Goal: Transaction & Acquisition: Purchase product/service

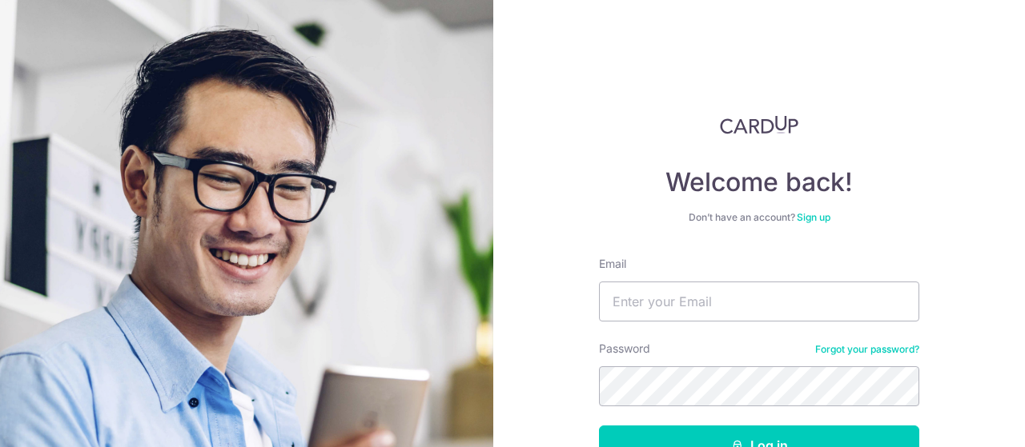
scroll to position [107, 0]
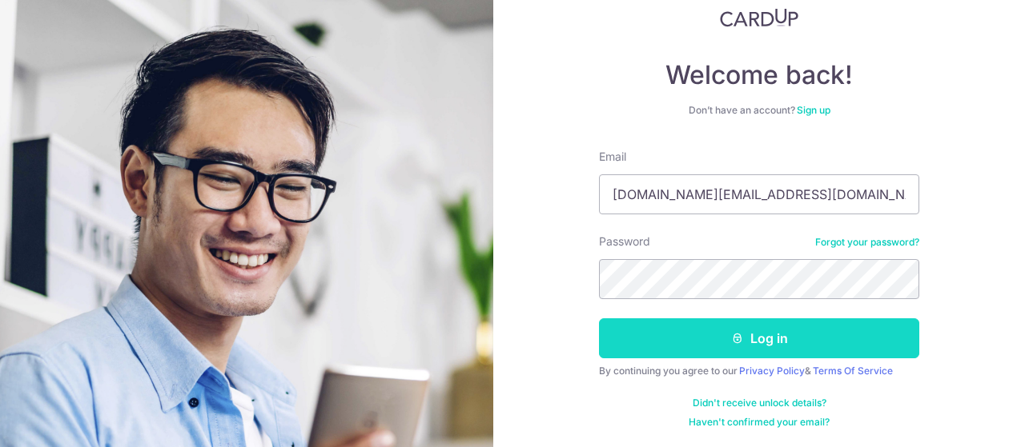
type input "[DOMAIN_NAME][EMAIL_ADDRESS][DOMAIN_NAME]"
click at [697, 335] on button "Log in" at bounding box center [759, 339] width 320 height 40
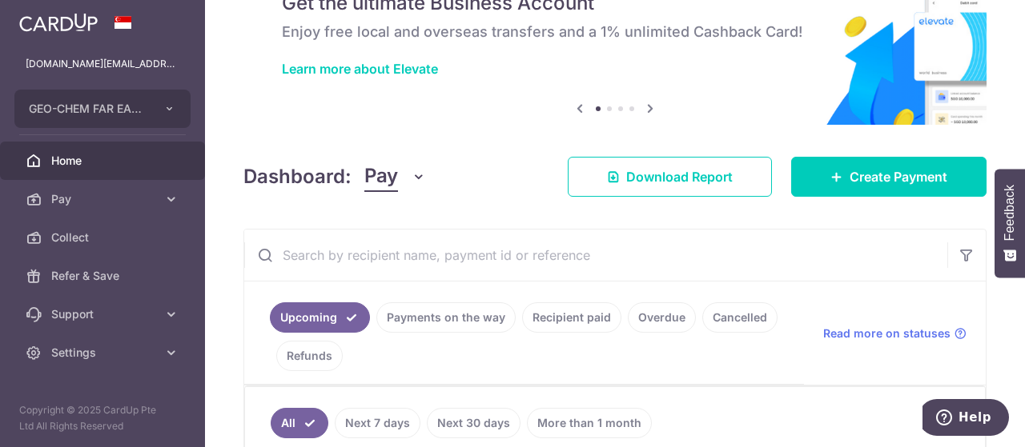
scroll to position [320, 0]
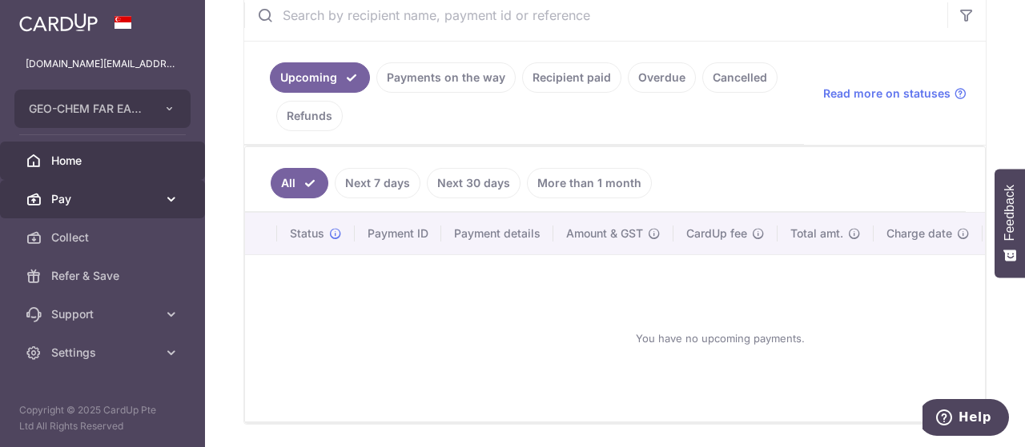
click at [108, 203] on span "Pay" at bounding box center [104, 199] width 106 height 16
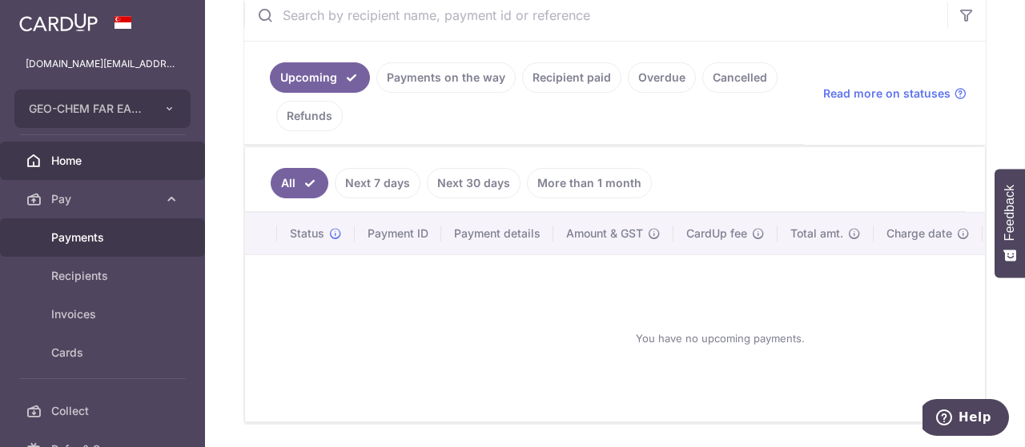
click at [97, 233] on span "Payments" at bounding box center [104, 238] width 106 height 16
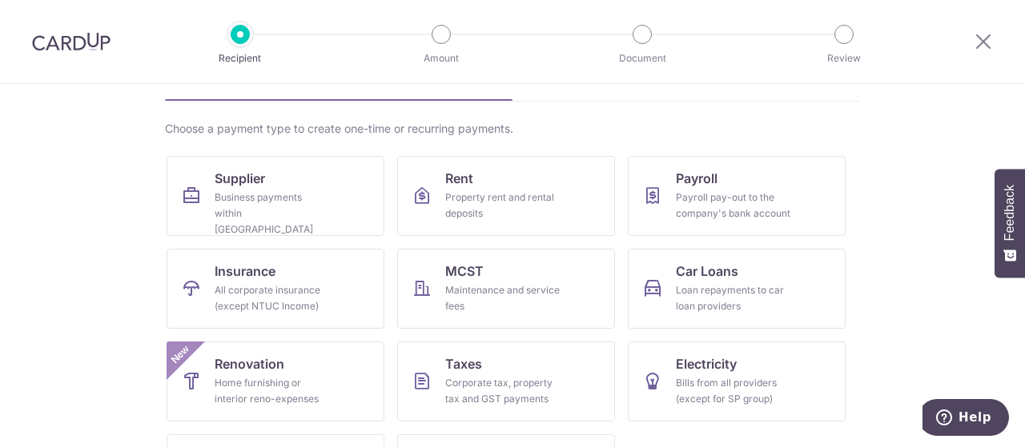
scroll to position [95, 0]
click at [976, 37] on icon at bounding box center [982, 41] width 19 height 20
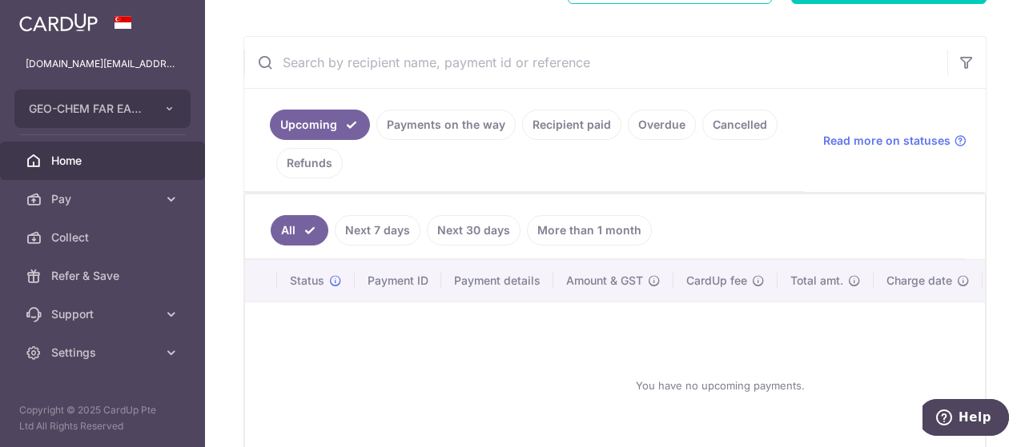
scroll to position [187, 0]
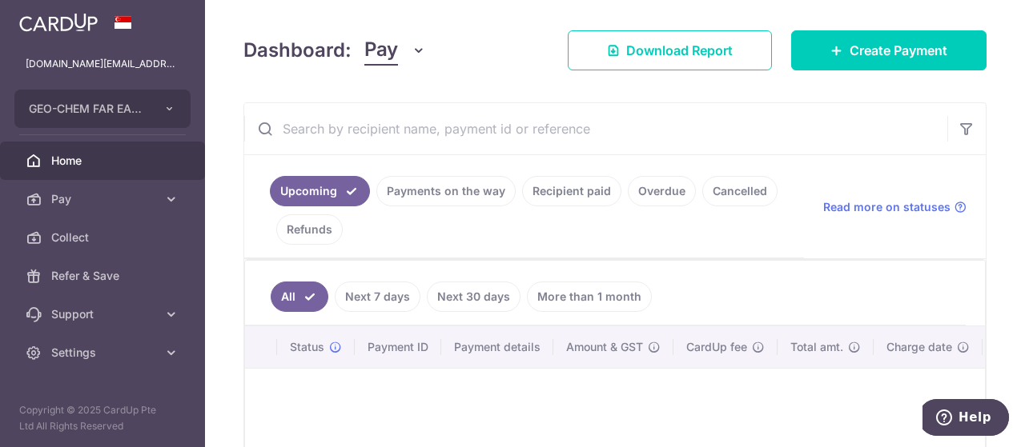
click at [580, 192] on link "Recipient paid" at bounding box center [571, 191] width 99 height 30
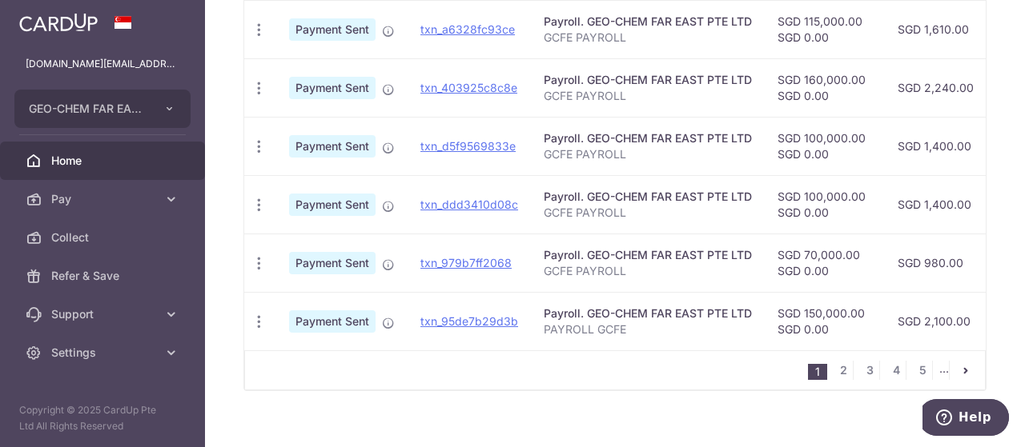
scroll to position [735, 0]
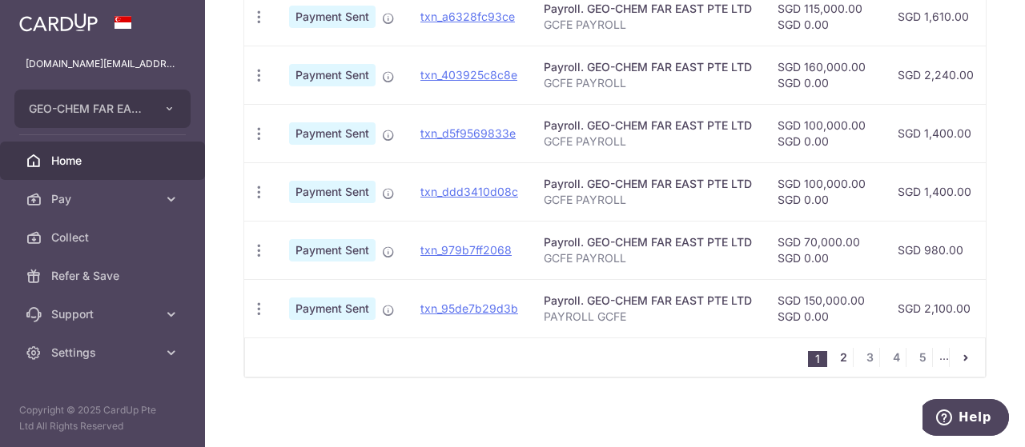
click at [846, 356] on link "2" at bounding box center [842, 357] width 19 height 19
click at [842, 359] on link "3" at bounding box center [842, 357] width 19 height 19
click at [840, 358] on link "4" at bounding box center [842, 357] width 19 height 19
click at [844, 354] on link "5" at bounding box center [842, 357] width 19 height 19
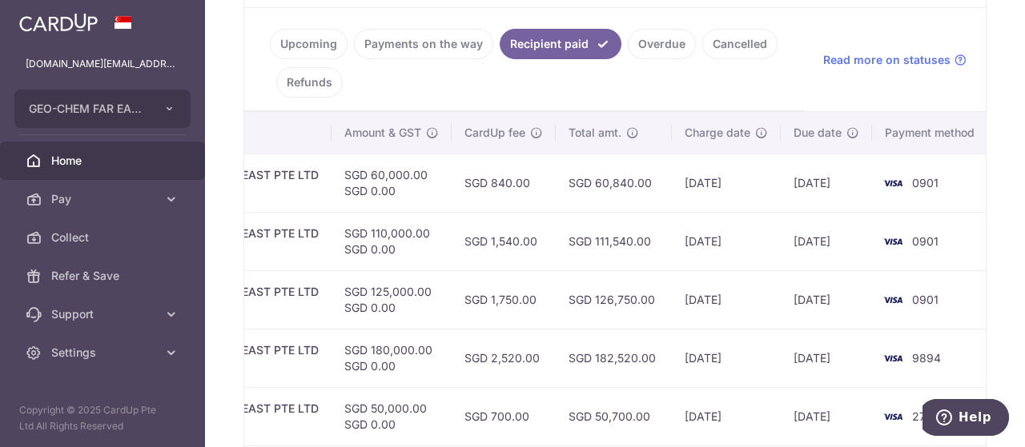
scroll to position [94, 0]
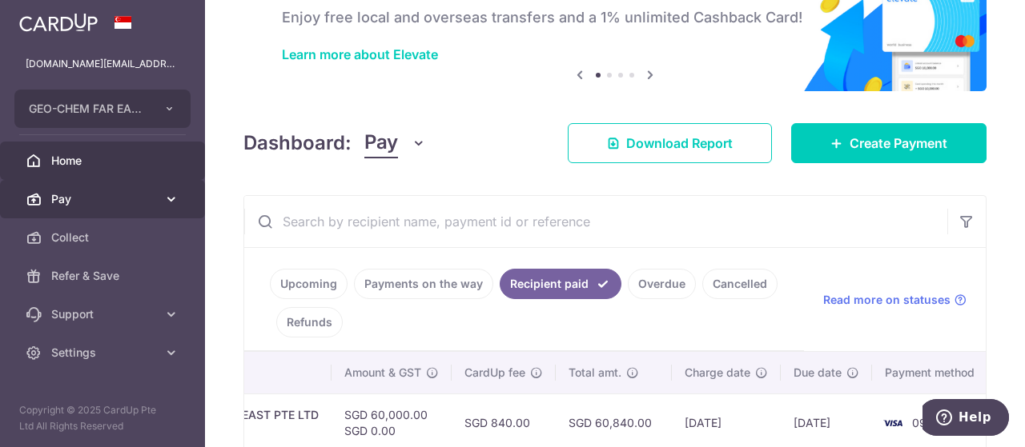
click at [81, 203] on span "Pay" at bounding box center [104, 199] width 106 height 16
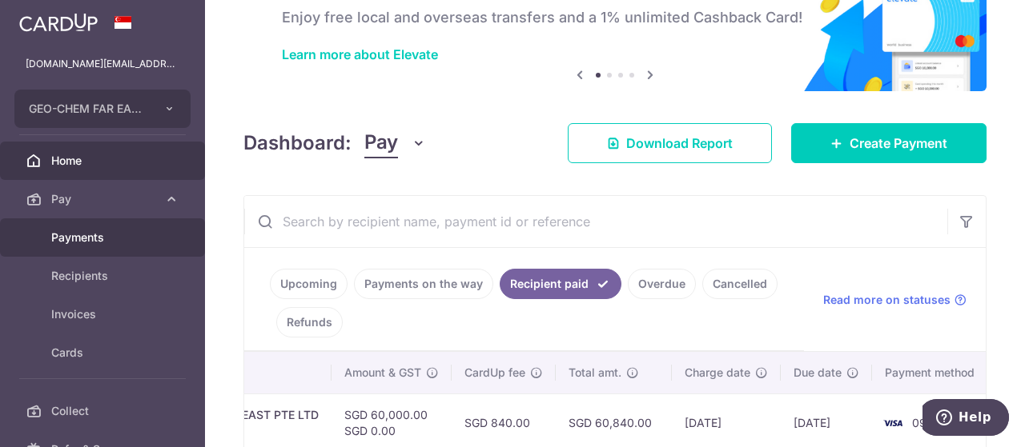
click at [83, 236] on span "Payments" at bounding box center [104, 238] width 106 height 16
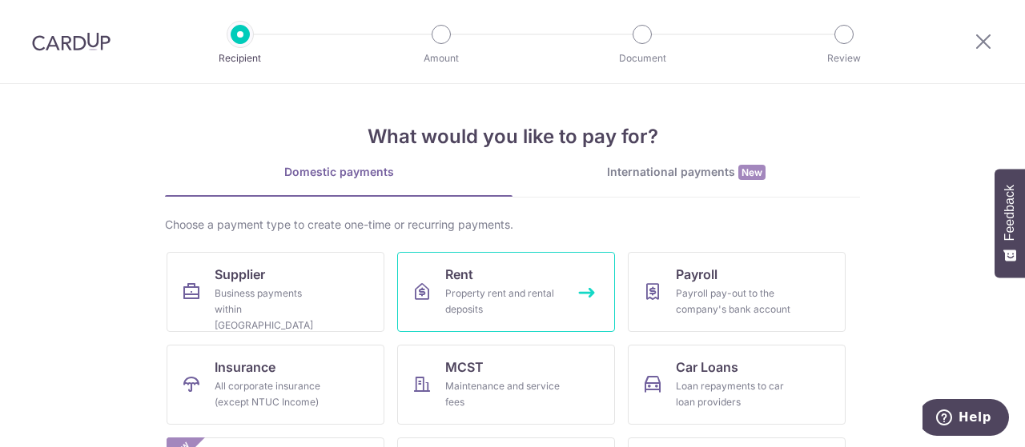
scroll to position [80, 0]
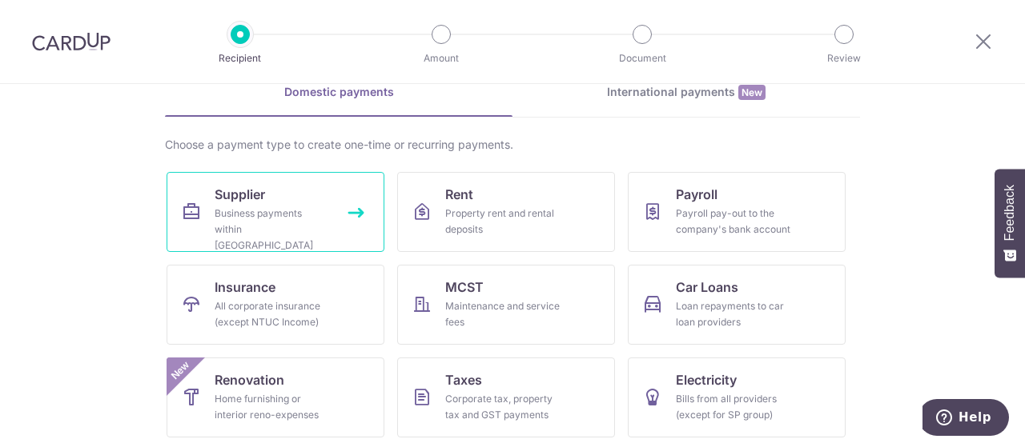
click at [262, 212] on div "Business payments within [GEOGRAPHIC_DATA]" at bounding box center [272, 230] width 115 height 48
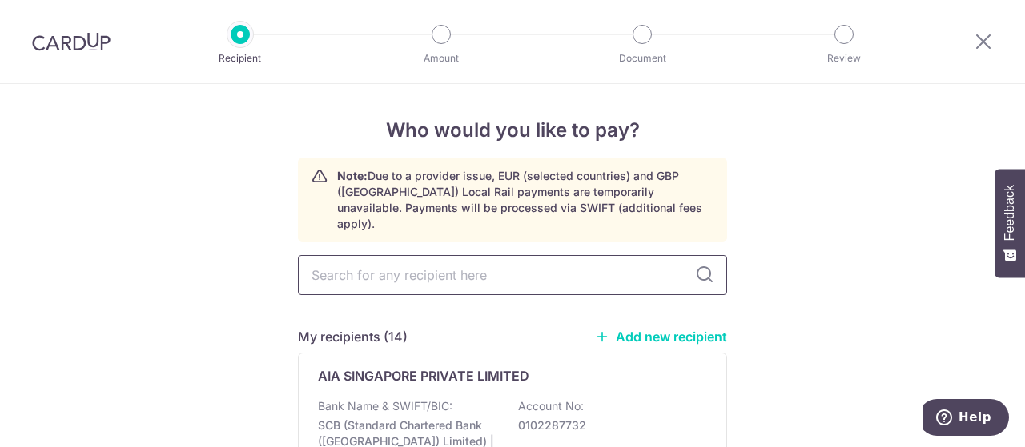
click at [441, 255] on input "text" at bounding box center [512, 275] width 429 height 40
type input "uwc"
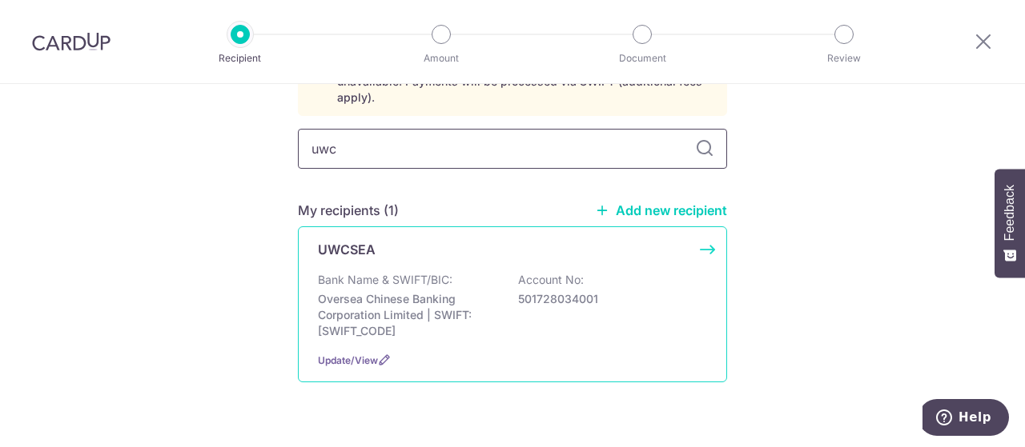
scroll to position [161, 0]
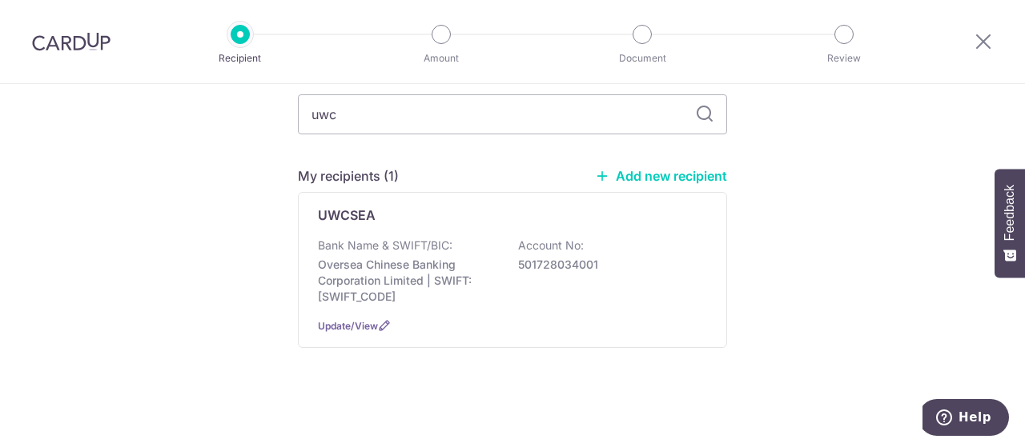
click at [677, 168] on link "Add new recipient" at bounding box center [661, 176] width 132 height 16
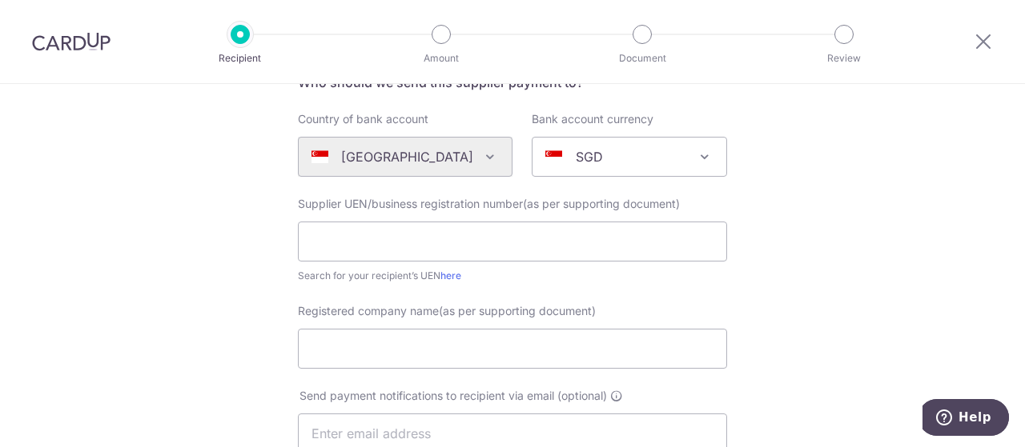
scroll to position [160, 0]
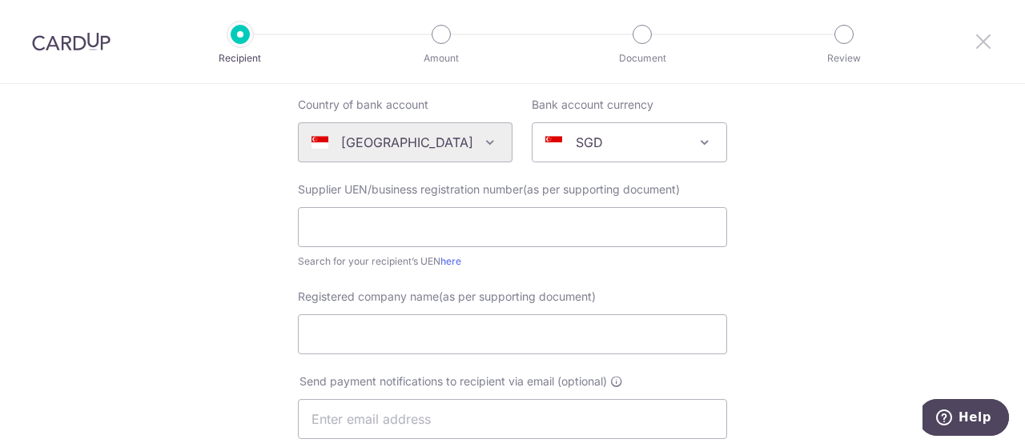
click at [979, 43] on icon at bounding box center [982, 41] width 19 height 20
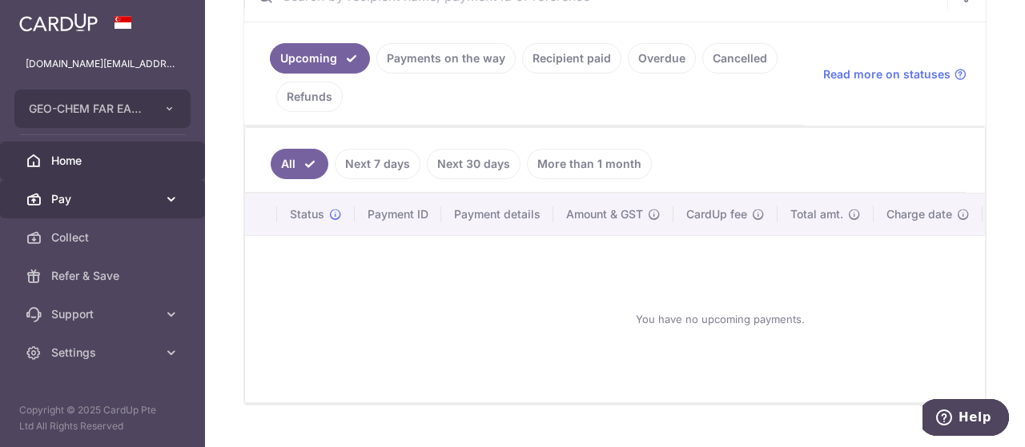
click at [71, 201] on span "Pay" at bounding box center [104, 199] width 106 height 16
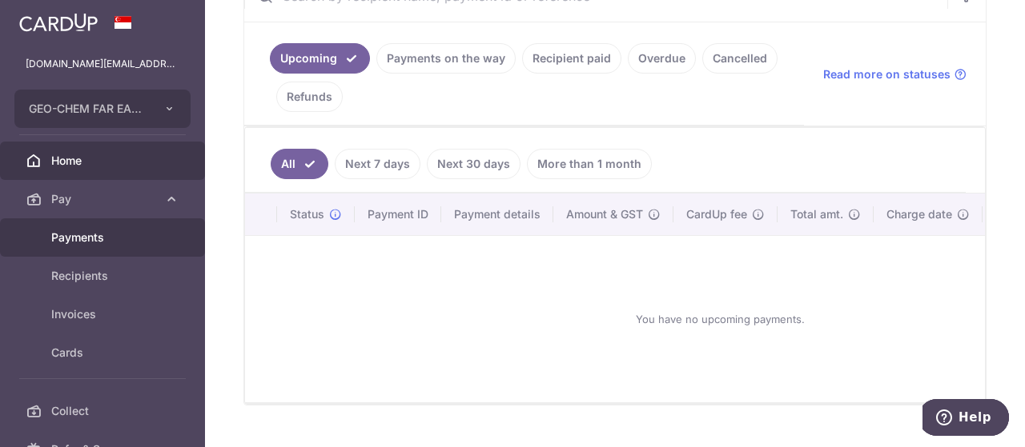
click at [92, 241] on span "Payments" at bounding box center [104, 238] width 106 height 16
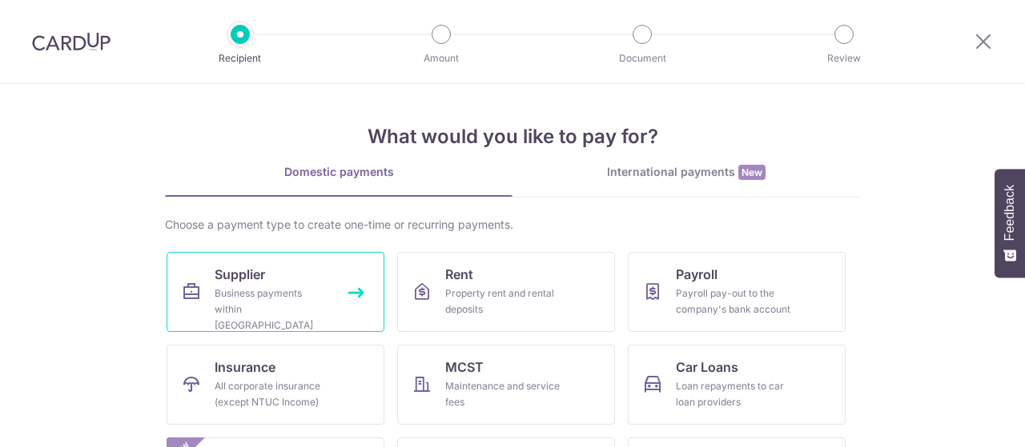
click at [267, 292] on div "Business payments within [GEOGRAPHIC_DATA]" at bounding box center [272, 310] width 115 height 48
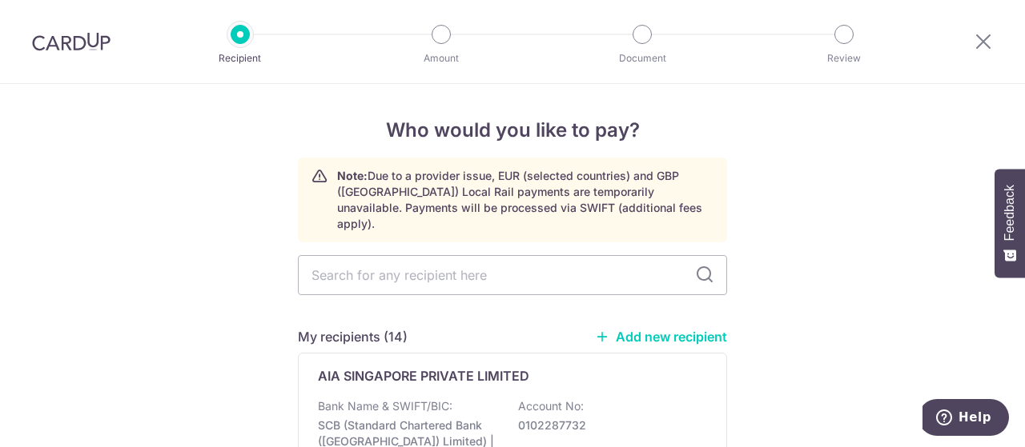
click at [403, 263] on input "text" at bounding box center [512, 275] width 429 height 40
type input "ucw"
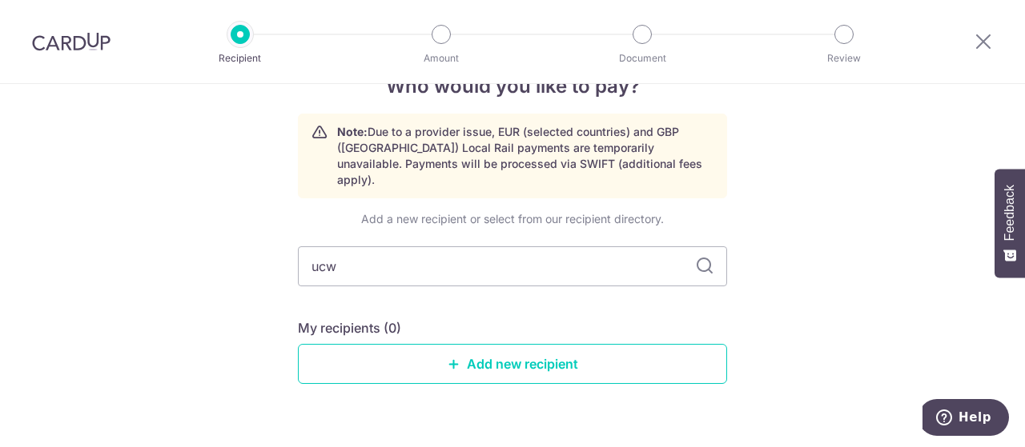
scroll to position [64, 0]
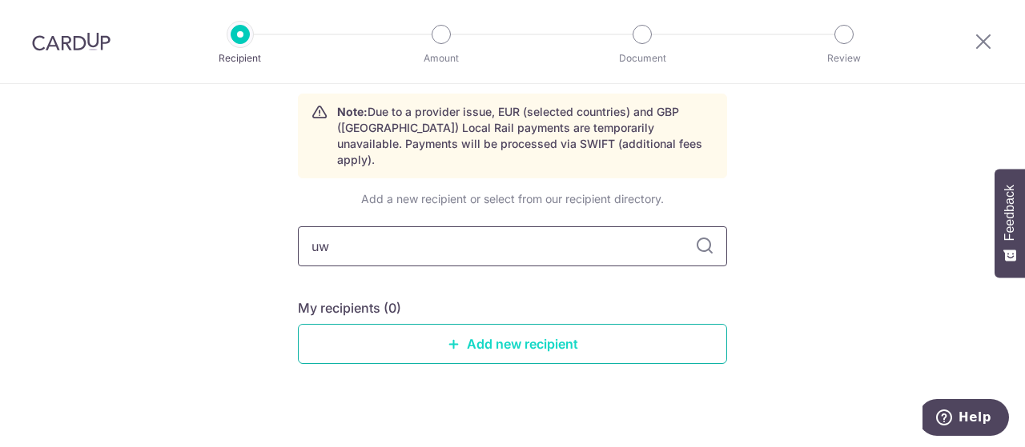
type input "uwc"
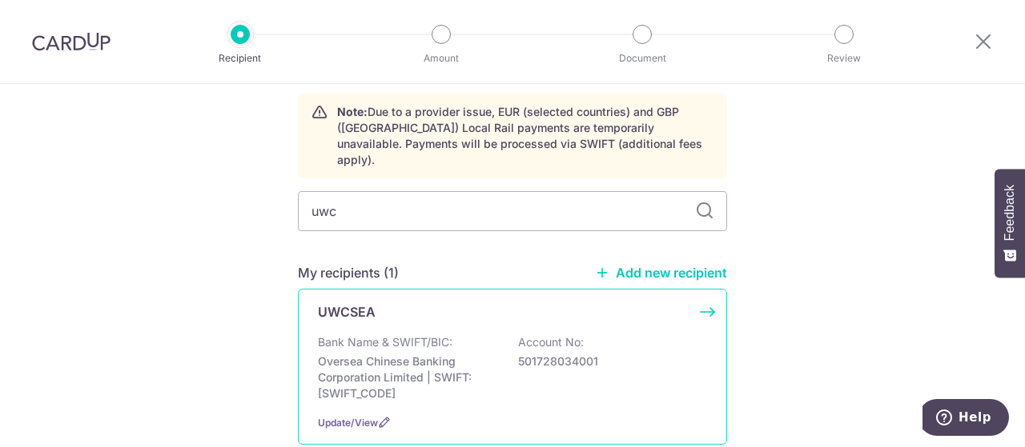
scroll to position [144, 0]
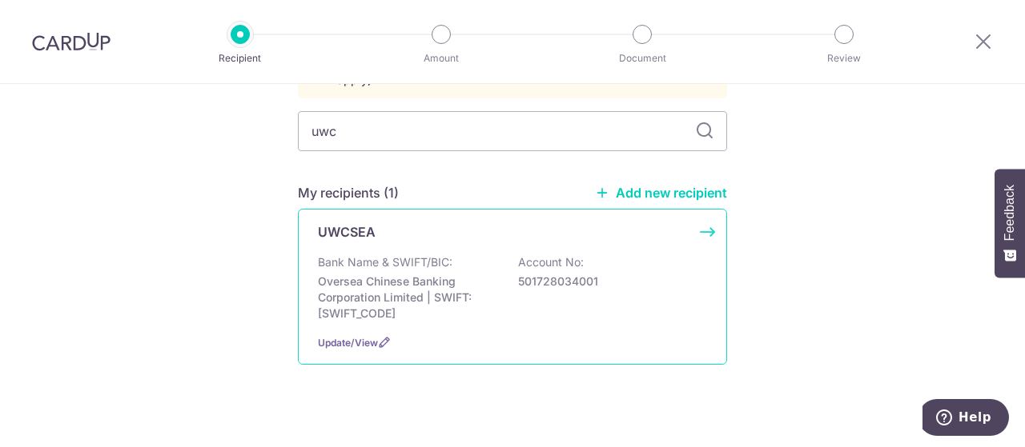
click at [356, 335] on div "Update/View" at bounding box center [512, 343] width 389 height 17
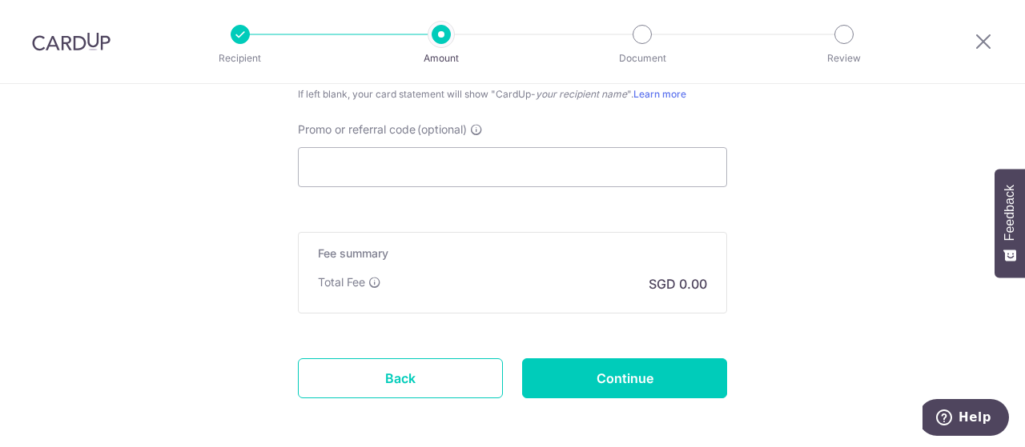
scroll to position [1189, 0]
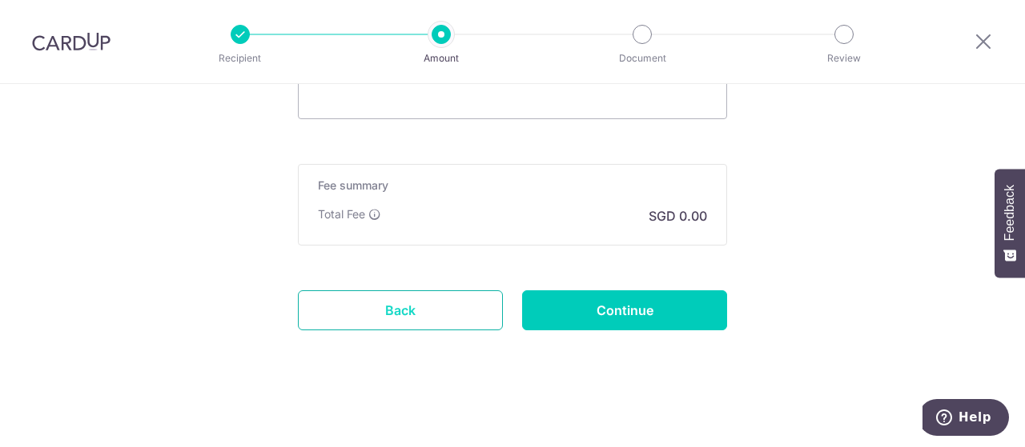
click at [401, 316] on link "Back" at bounding box center [400, 311] width 205 height 40
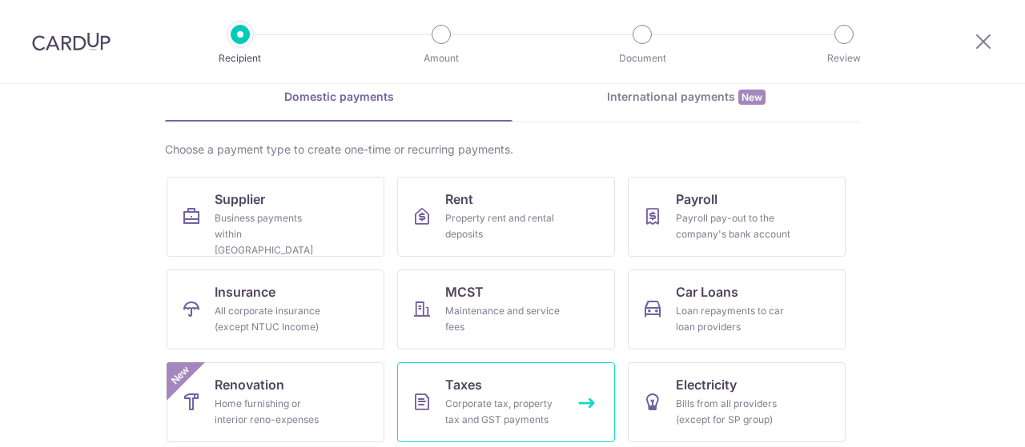
scroll to position [160, 0]
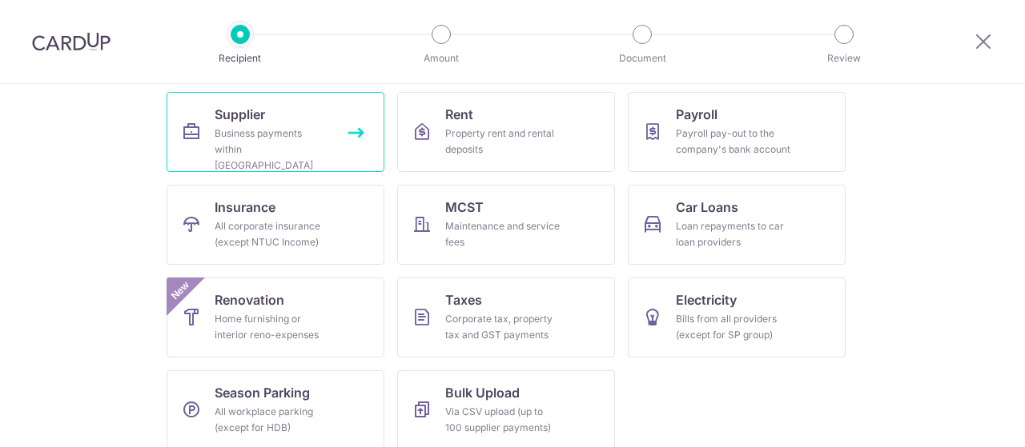
click at [251, 138] on div "Business payments within [GEOGRAPHIC_DATA]" at bounding box center [272, 150] width 115 height 48
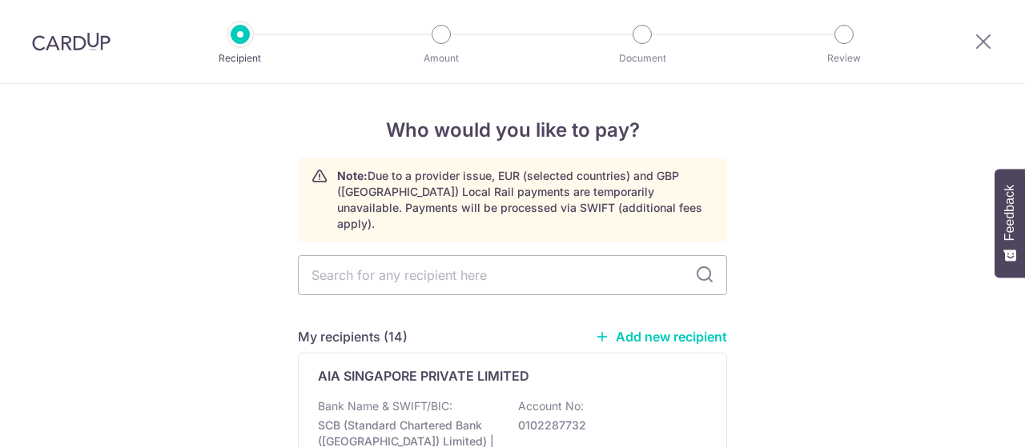
click at [378, 267] on input "text" at bounding box center [512, 275] width 429 height 40
type input "uwc"
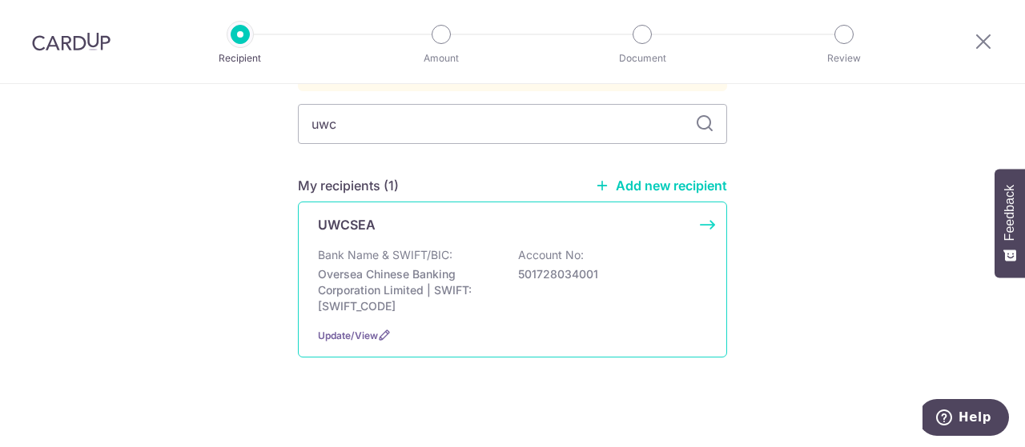
scroll to position [161, 0]
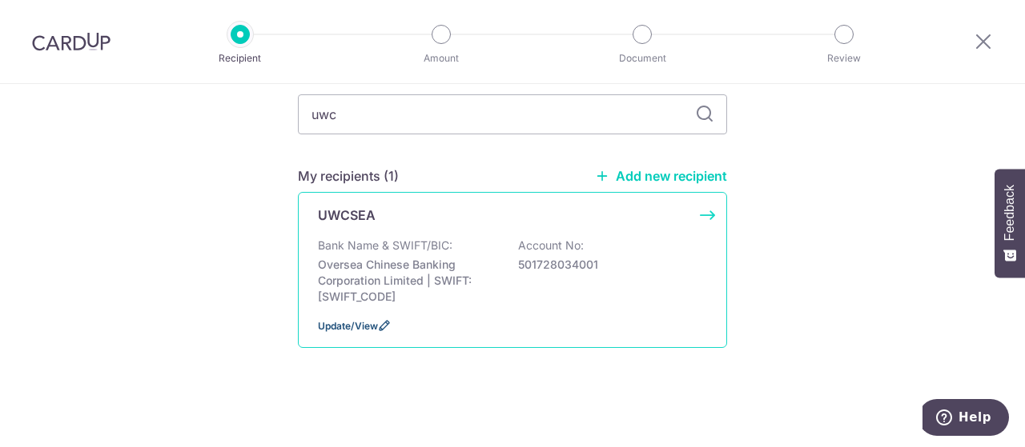
click at [337, 326] on span "Update/View" at bounding box center [348, 326] width 60 height 12
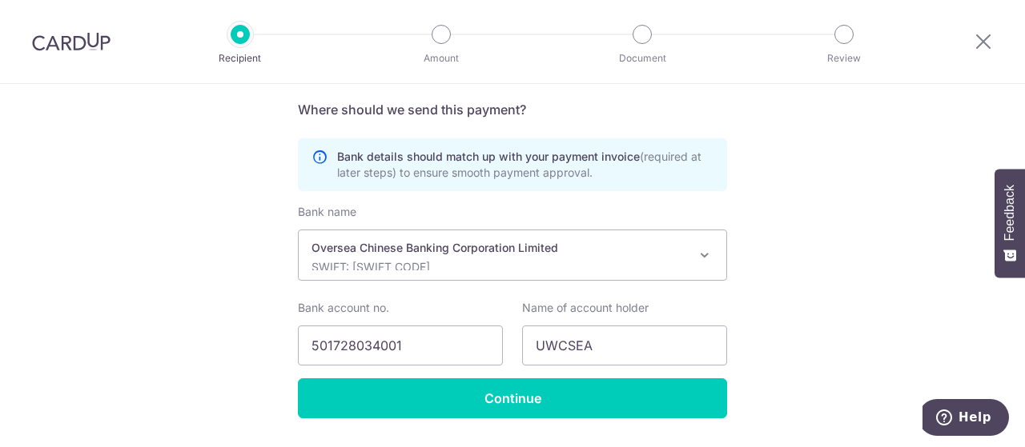
scroll to position [560, 0]
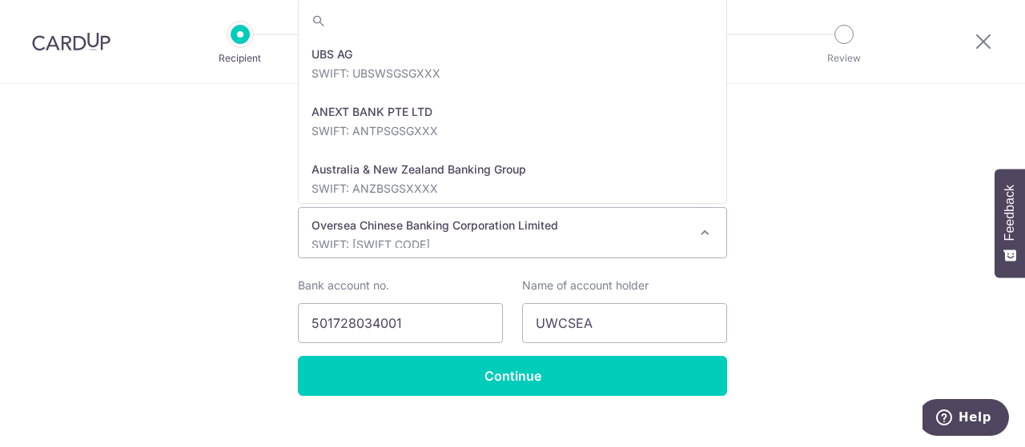
click at [636, 237] on p "SWIFT: OCBCSGSGXXX" at bounding box center [499, 245] width 376 height 16
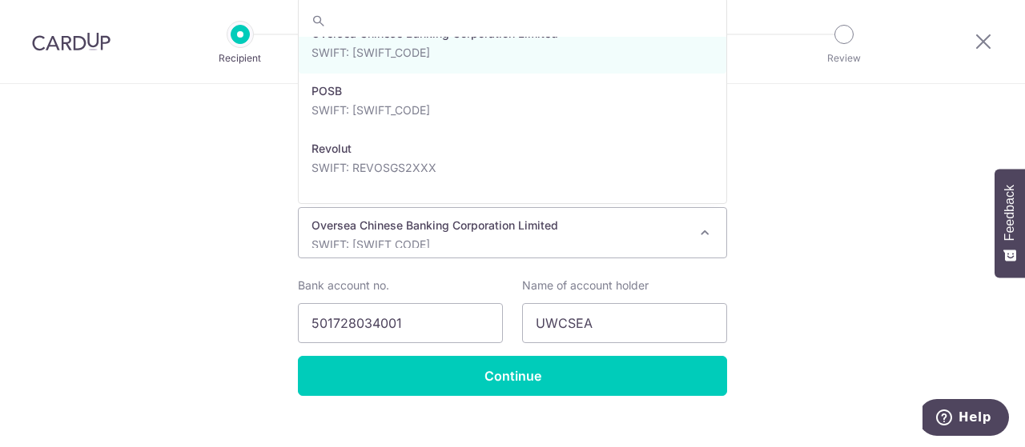
scroll to position [2754, 0]
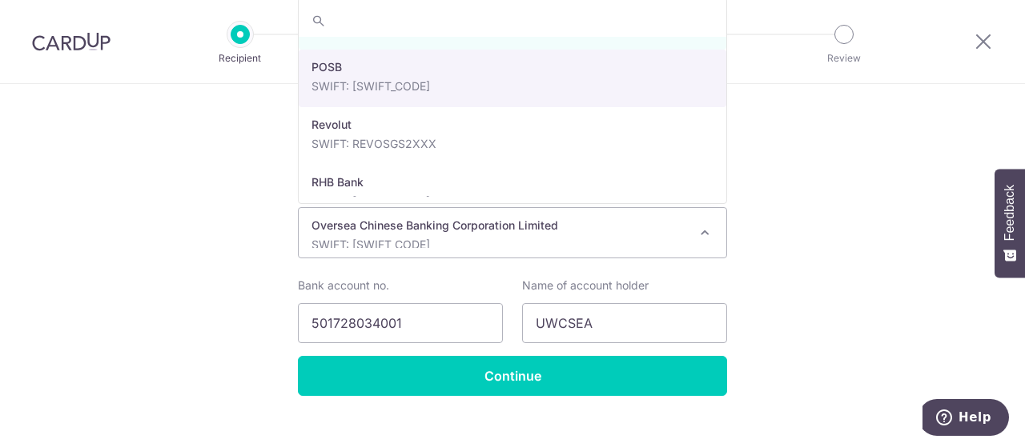
select select "19"
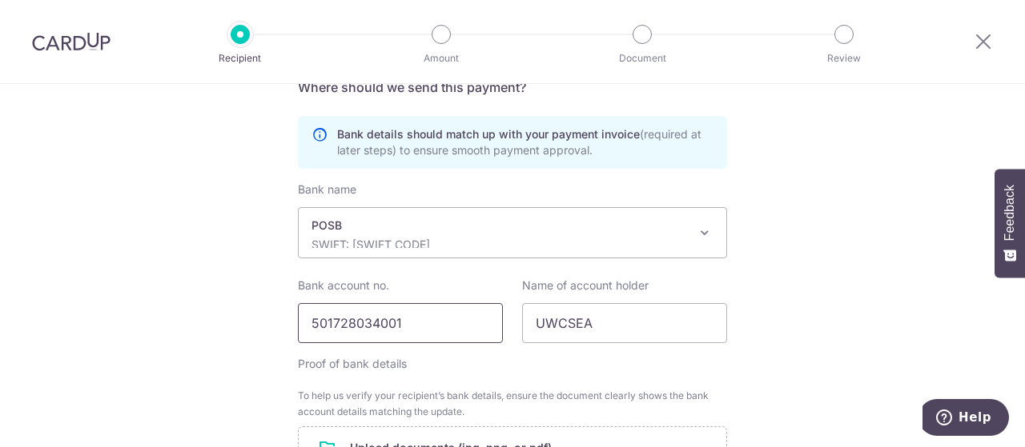
drag, startPoint x: 438, startPoint y: 323, endPoint x: 281, endPoint y: 323, distance: 156.9
click at [298, 323] on input "501728034001" at bounding box center [400, 323] width 205 height 40
paste input "[PHONE_NUMBER]"
type input "072124886-7"
click at [979, 42] on icon at bounding box center [982, 41] width 19 height 20
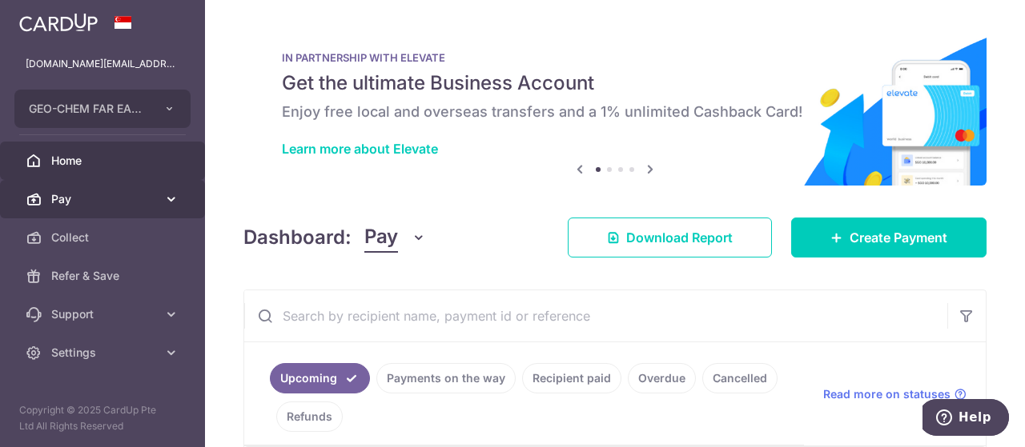
click at [78, 195] on span "Pay" at bounding box center [104, 199] width 106 height 16
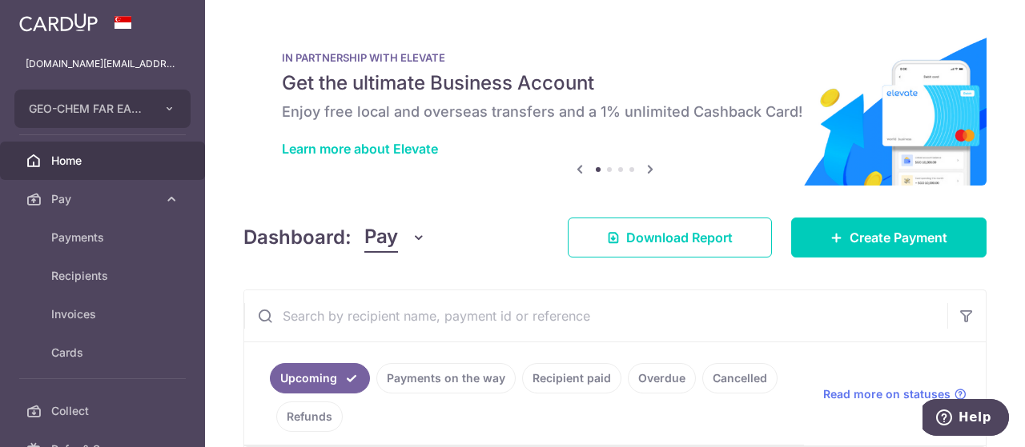
click at [86, 162] on span "Home" at bounding box center [104, 161] width 106 height 16
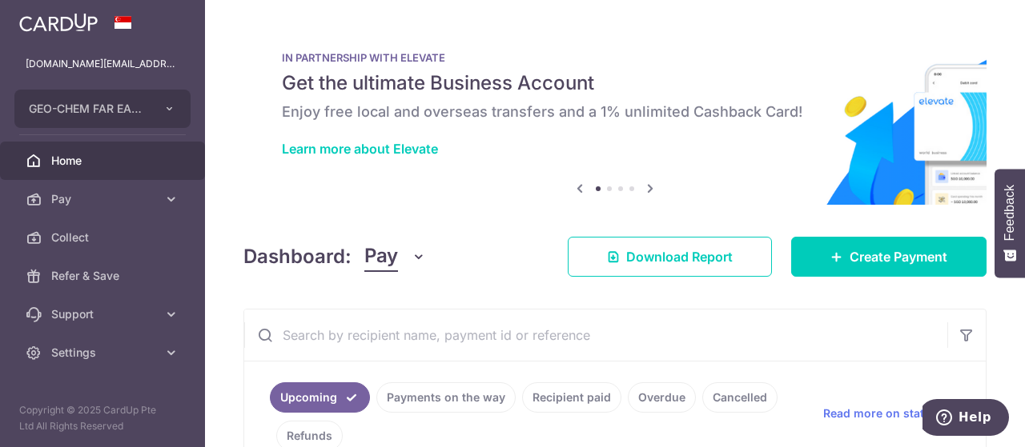
click at [94, 166] on span "Home" at bounding box center [104, 161] width 106 height 16
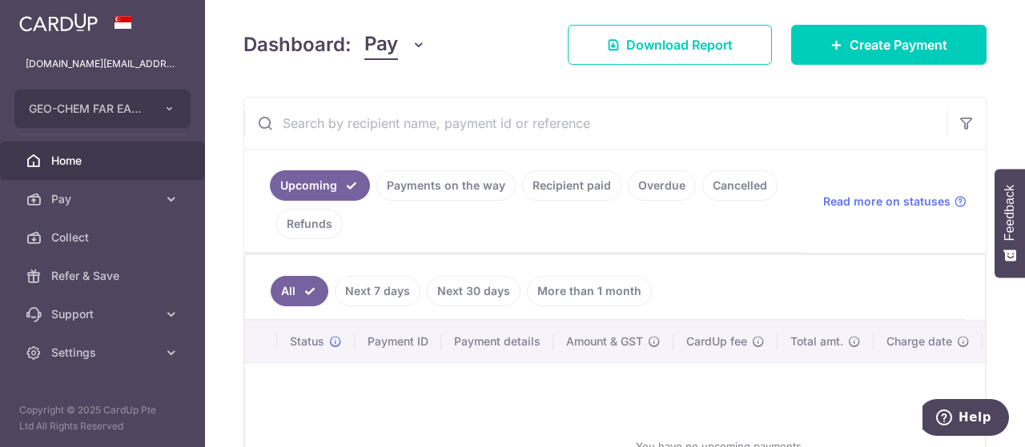
scroll to position [240, 0]
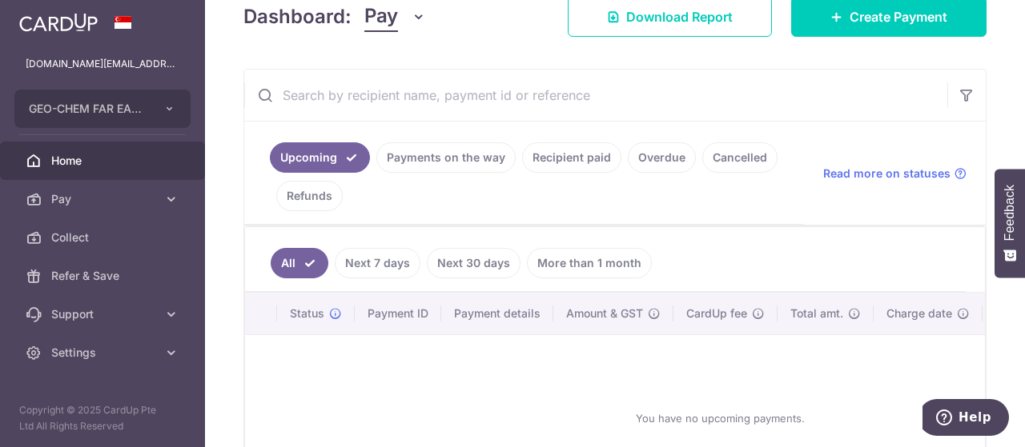
click at [78, 157] on span "Home" at bounding box center [104, 161] width 106 height 16
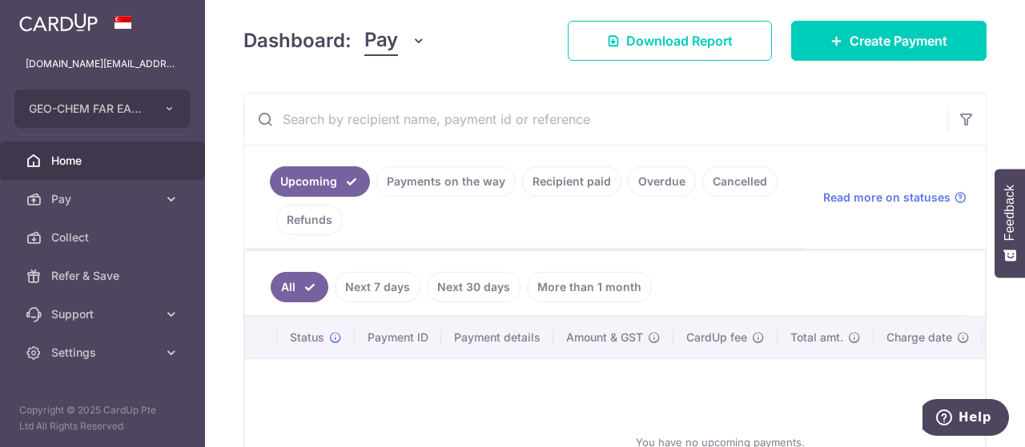
scroll to position [240, 0]
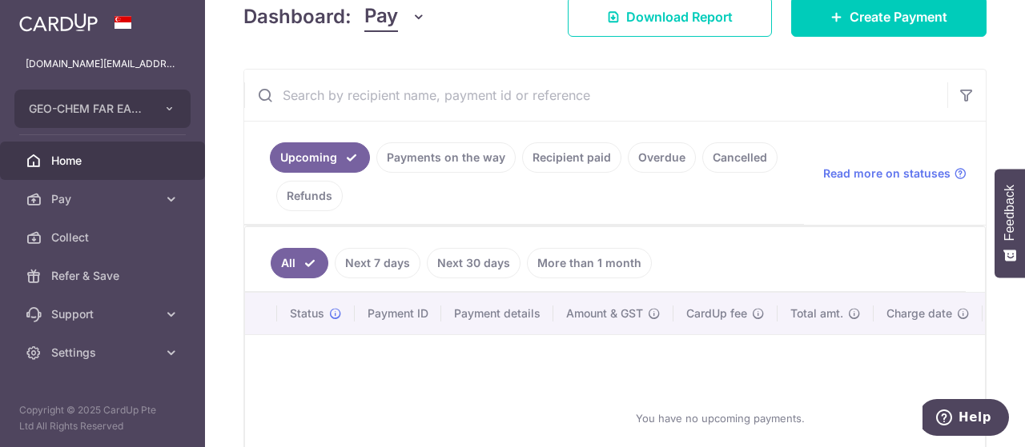
click at [79, 165] on span "Home" at bounding box center [104, 161] width 106 height 16
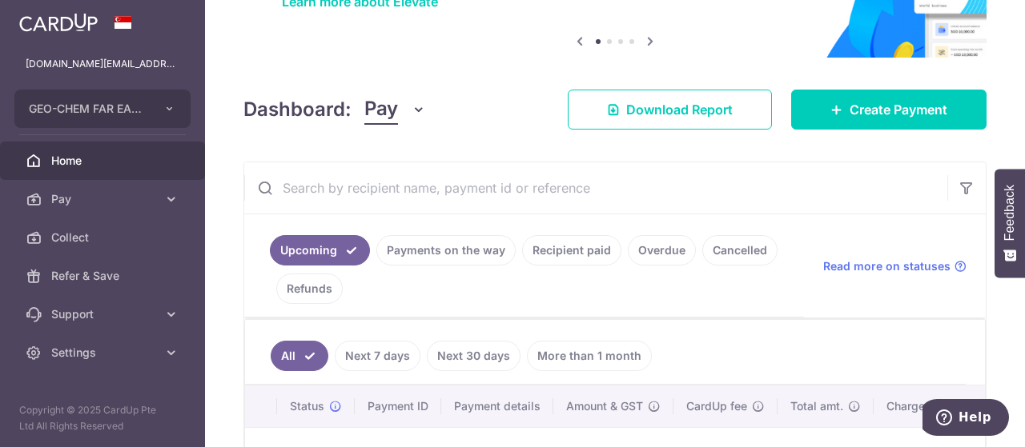
scroll to position [160, 0]
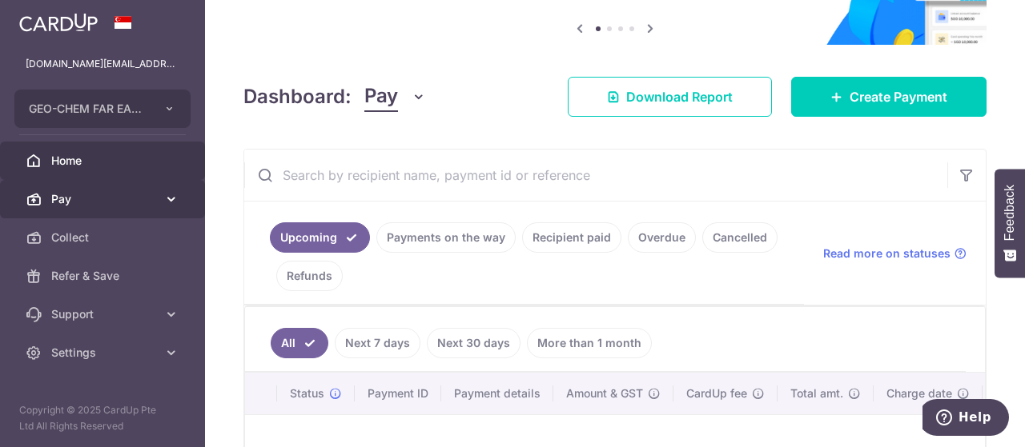
click at [74, 195] on span "Pay" at bounding box center [104, 199] width 106 height 16
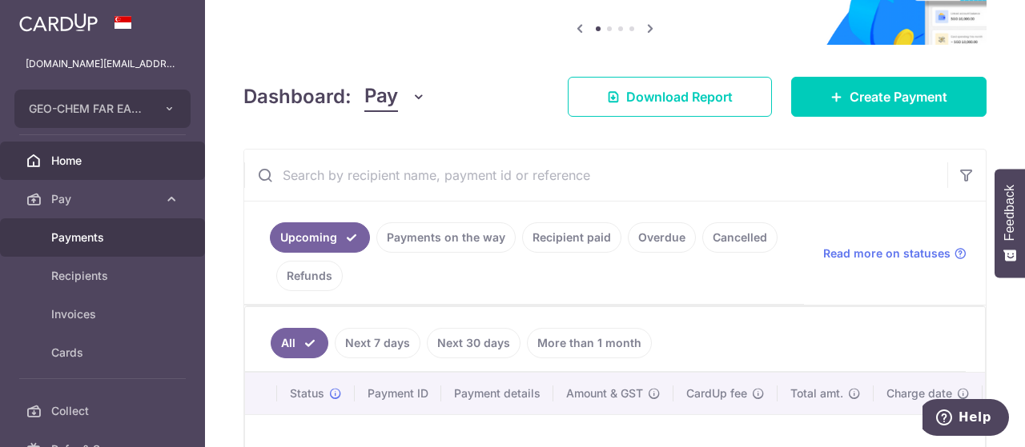
click at [77, 233] on span "Payments" at bounding box center [104, 238] width 106 height 16
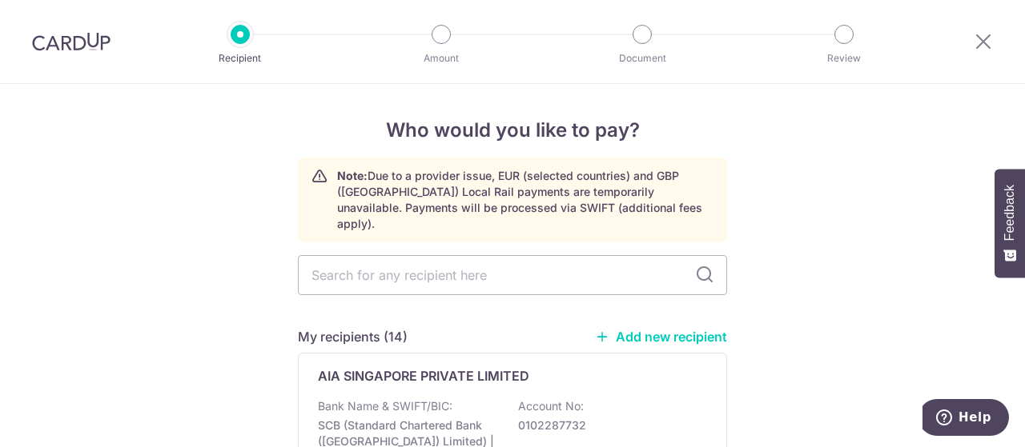
click at [651, 329] on link "Add new recipient" at bounding box center [661, 337] width 132 height 16
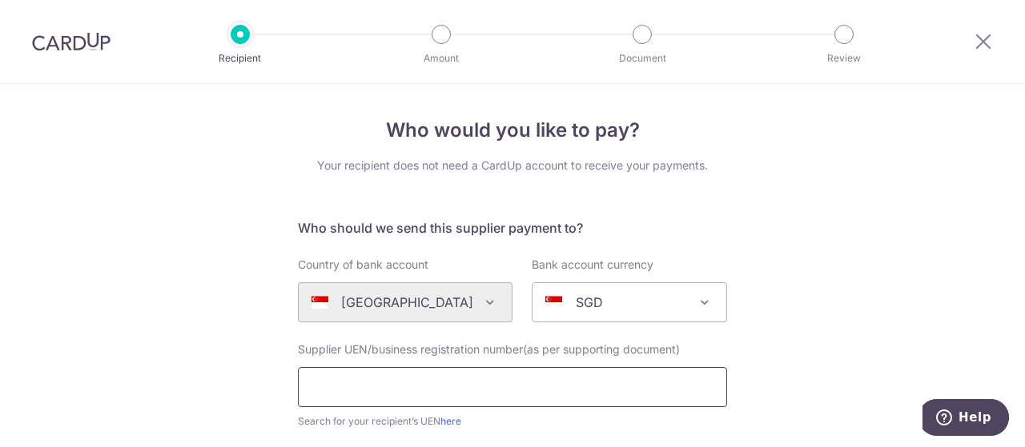
click at [404, 384] on input "text" at bounding box center [512, 387] width 429 height 40
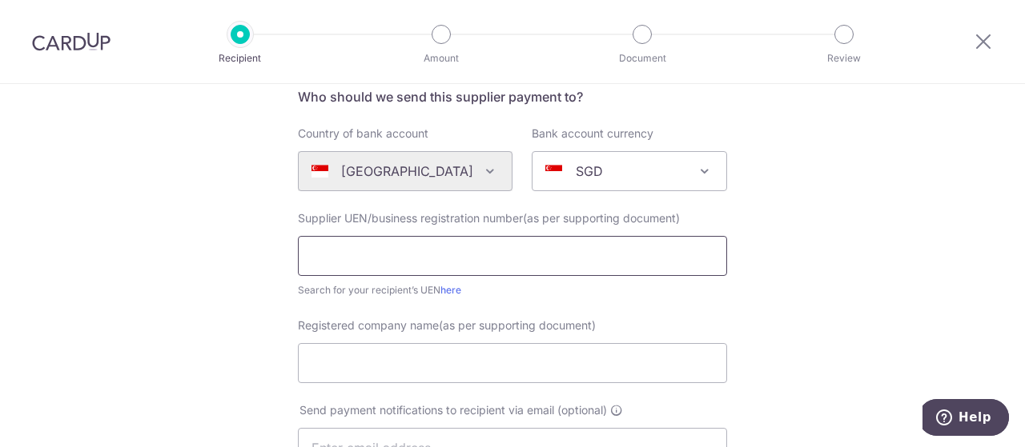
scroll to position [160, 0]
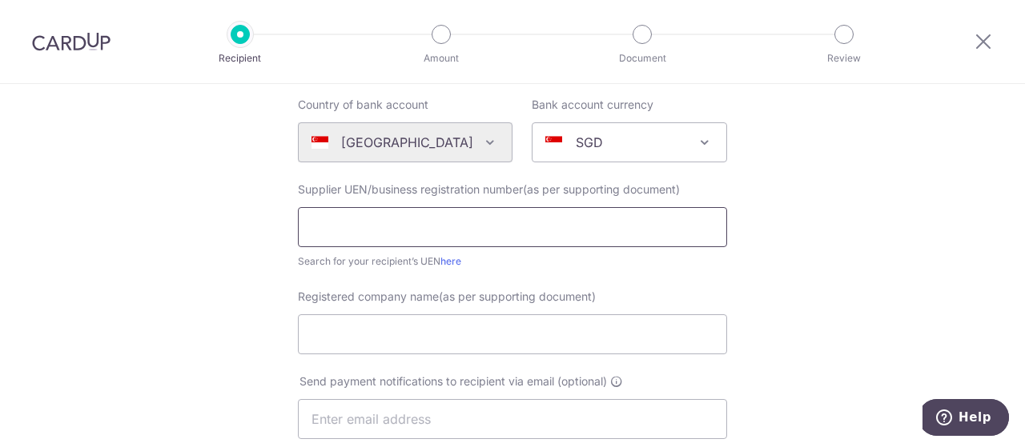
paste input "200813143MUWC"
type input "200813143MUWC"
click at [447, 266] on link "here" at bounding box center [450, 261] width 21 height 12
click at [492, 332] on input "Registered company name(as per supporting document)" at bounding box center [512, 335] width 429 height 40
paste input "Yellow Bus Services Pte Ltd"
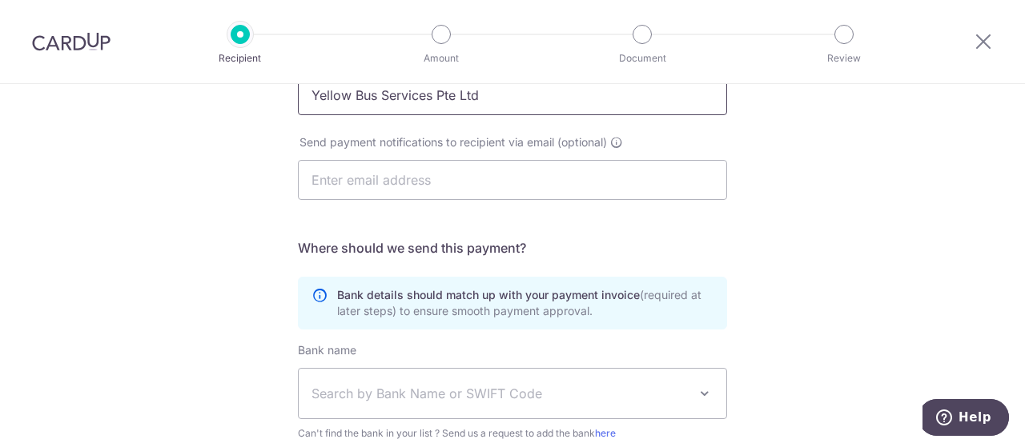
scroll to position [400, 0]
type input "Yellow Bus Services Pte Ltd"
click at [471, 183] on input "text" at bounding box center [512, 179] width 429 height 40
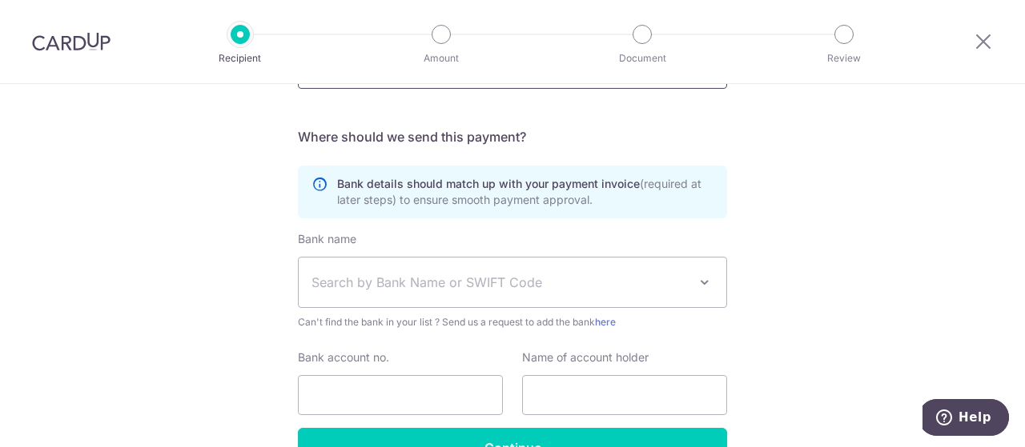
scroll to position [560, 0]
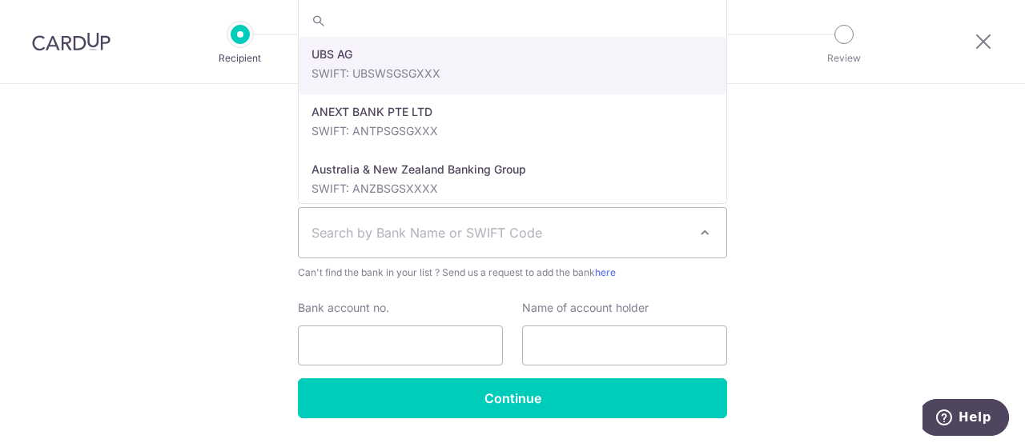
click at [532, 232] on span "Search by Bank Name or SWIFT Code" at bounding box center [499, 232] width 376 height 19
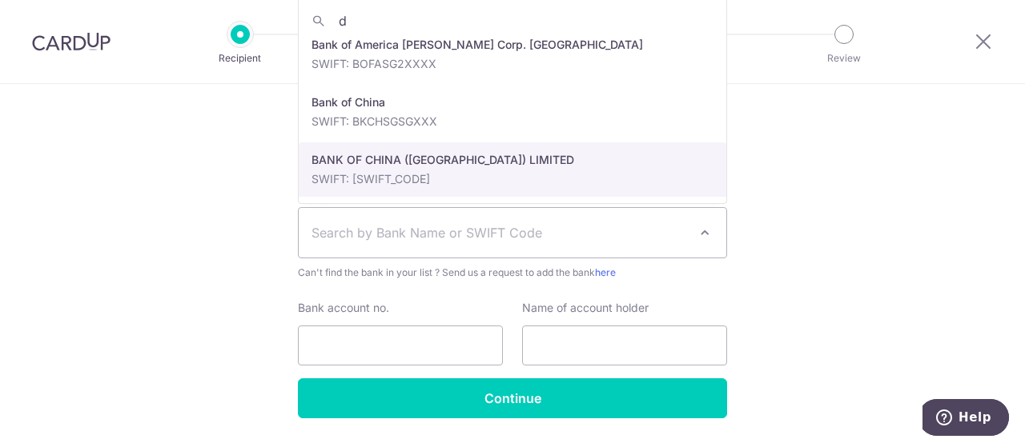
scroll to position [0, 0]
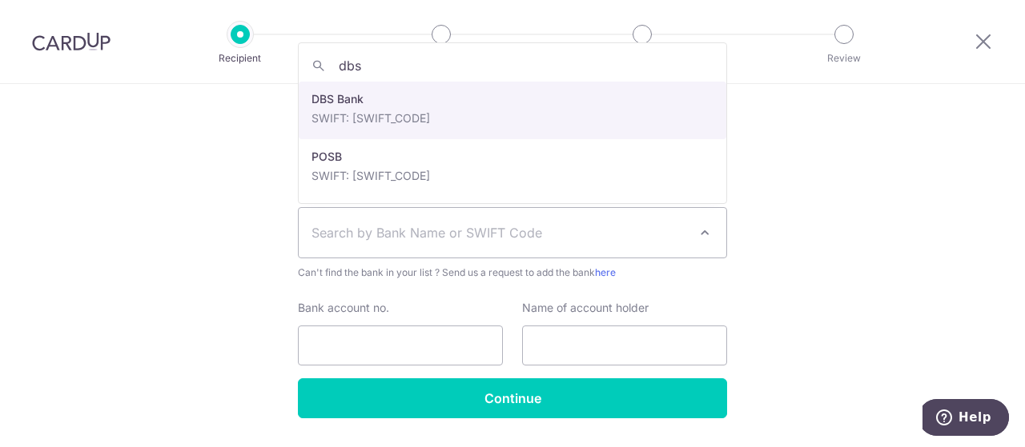
type input "dbs"
select select "6"
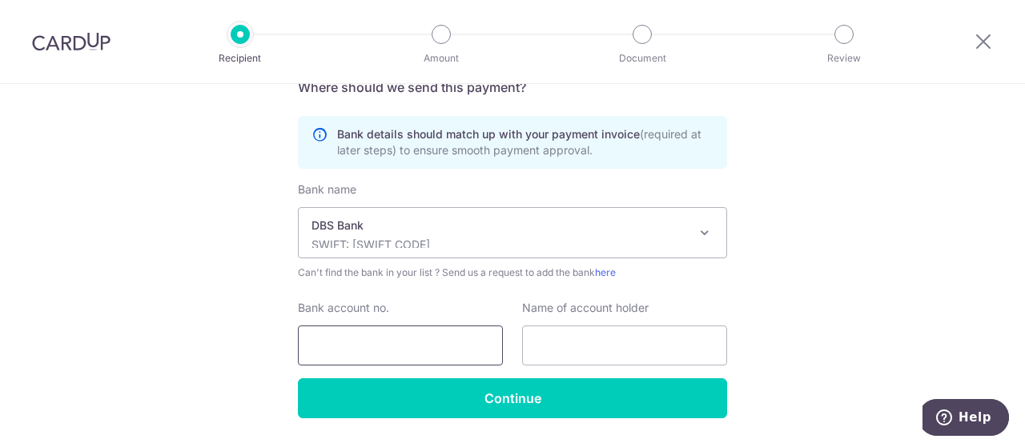
click at [410, 342] on input "Bank account no." at bounding box center [400, 346] width 205 height 40
paste input "072-124886-7"
type input "0721248867"
paste input "Yellow Bus Services Pte Ltd"
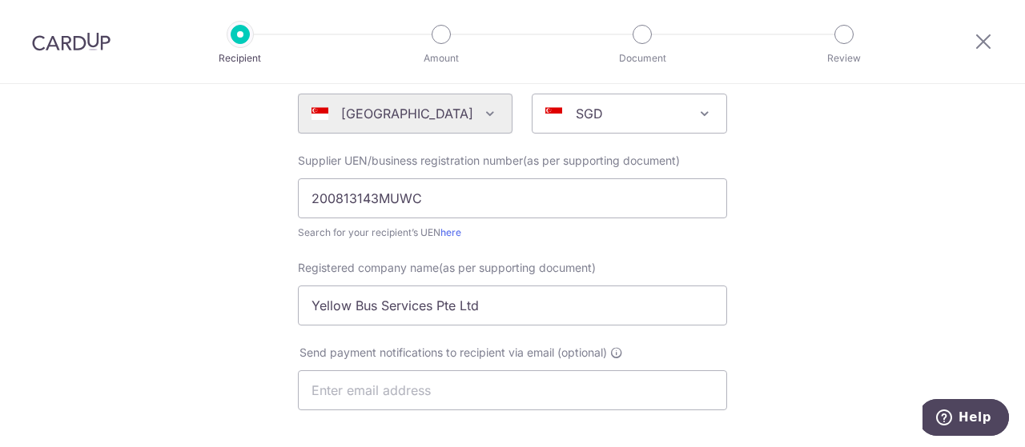
scroll to position [160, 0]
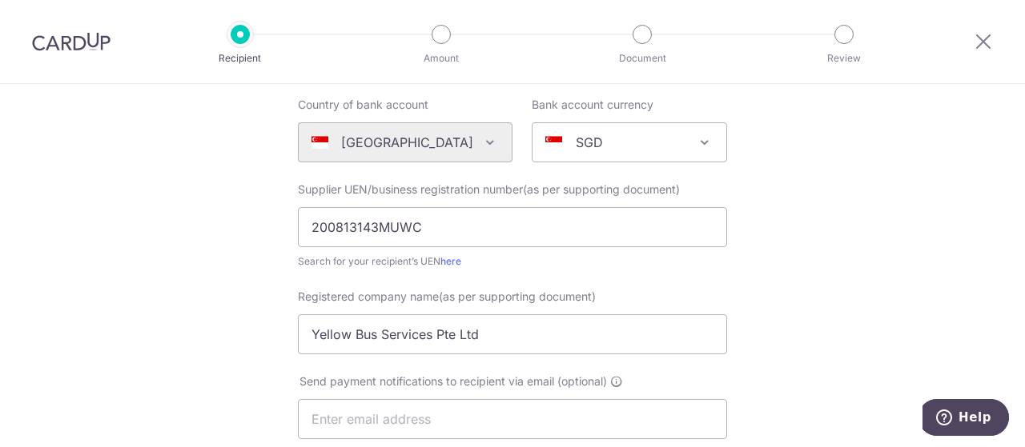
type input "Yellow Bus Services Pte Ltd"
click at [461, 220] on input "200813143MUWC" at bounding box center [512, 227] width 429 height 40
type input "200813143M"
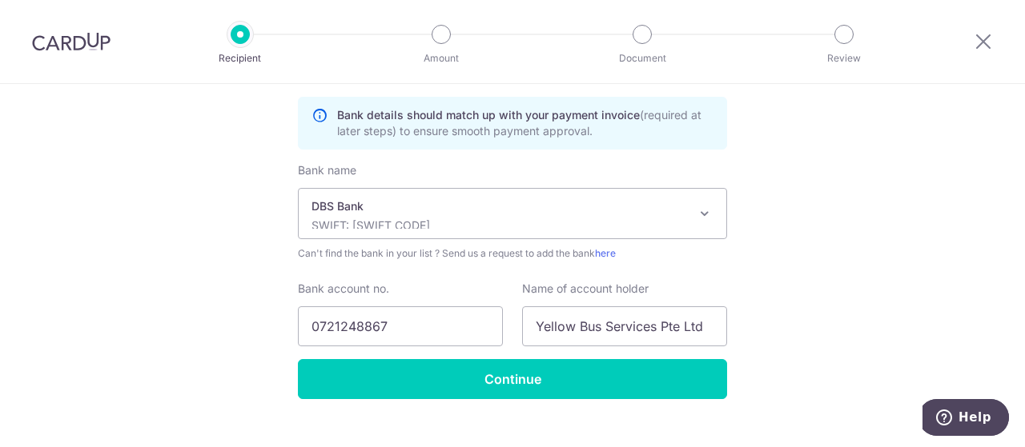
scroll to position [605, 0]
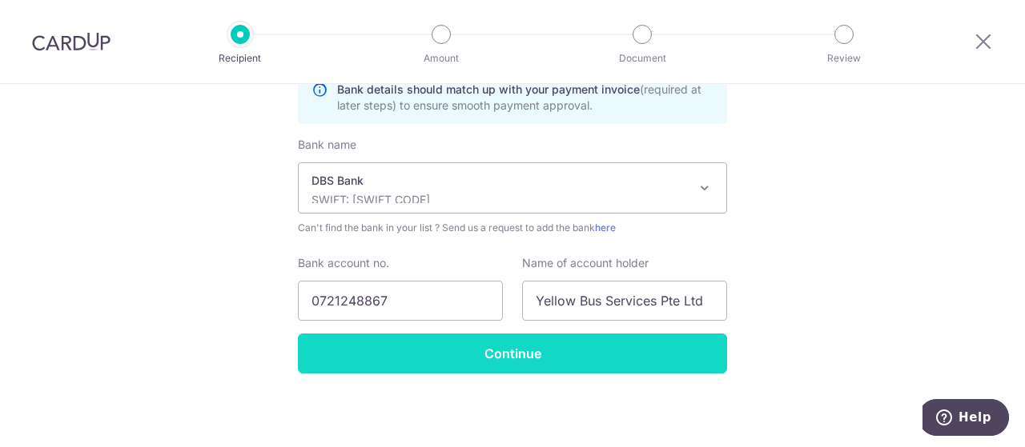
click at [548, 355] on input "Continue" at bounding box center [512, 354] width 429 height 40
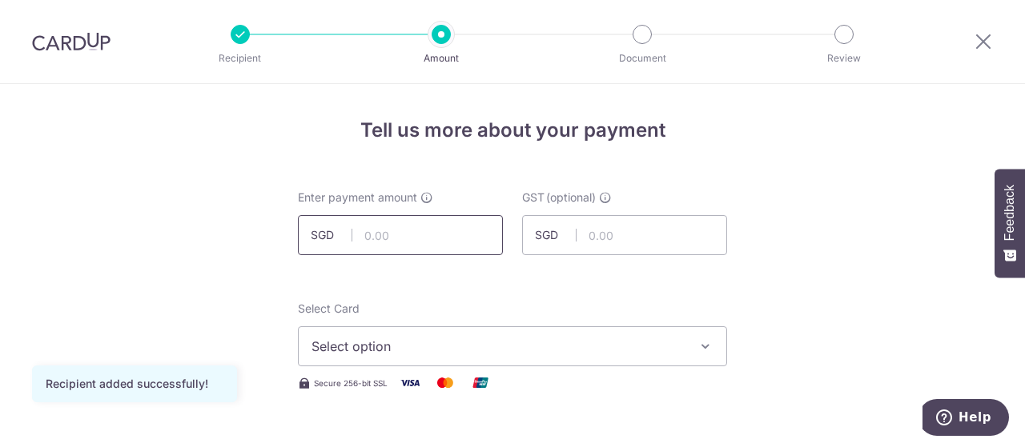
click at [434, 222] on input "text" at bounding box center [400, 235] width 205 height 40
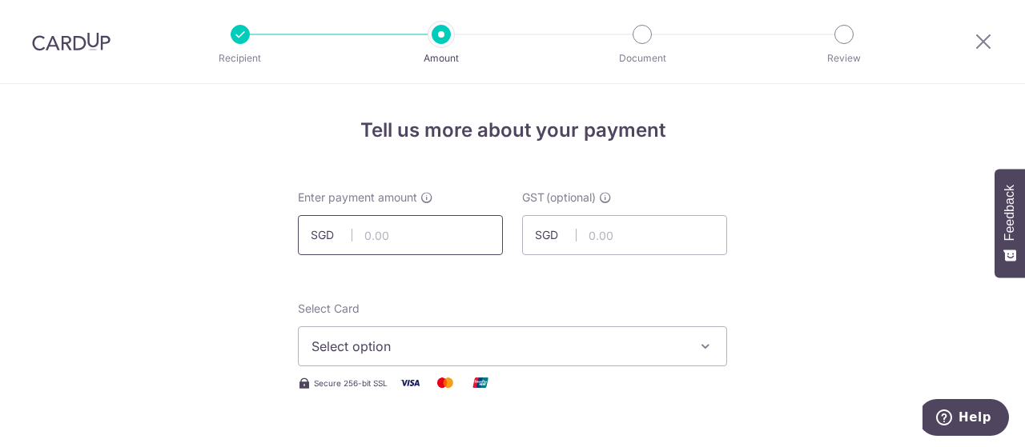
paste input "1,375.38"
type input "1,375.38"
click at [525, 335] on button "Select option" at bounding box center [512, 347] width 429 height 40
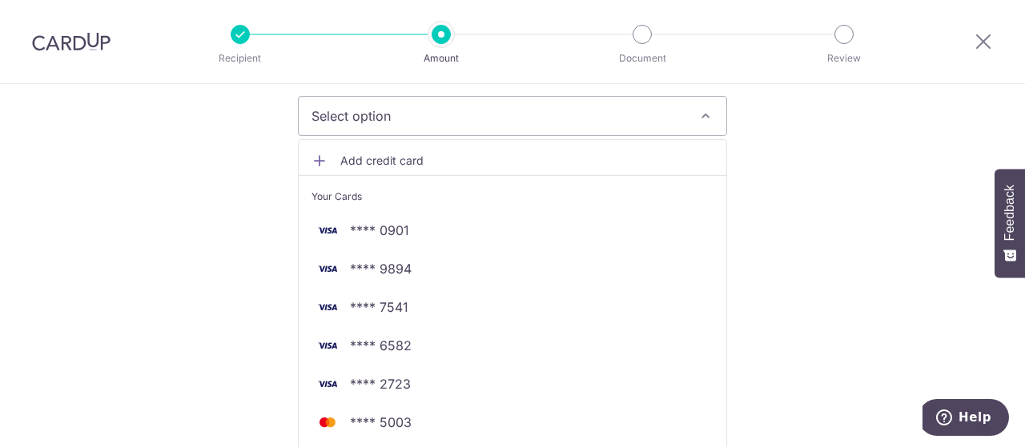
scroll to position [240, 0]
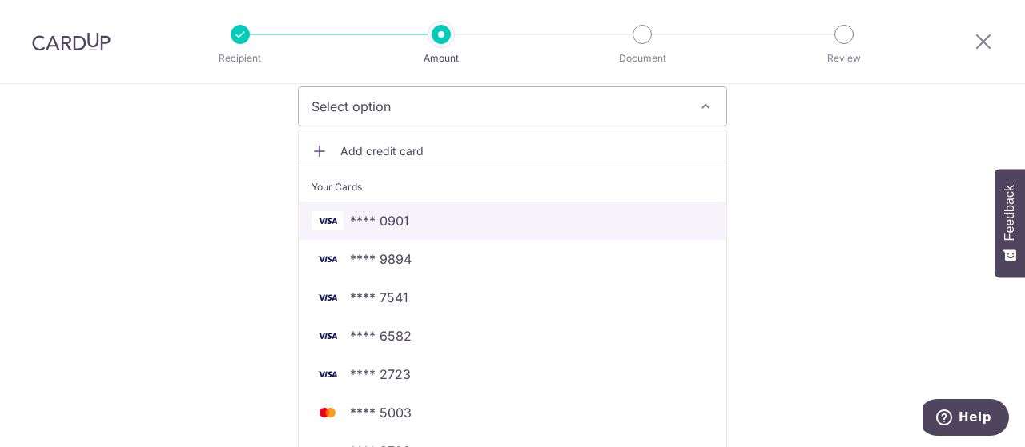
click at [388, 213] on span "**** 0901" at bounding box center [379, 220] width 59 height 19
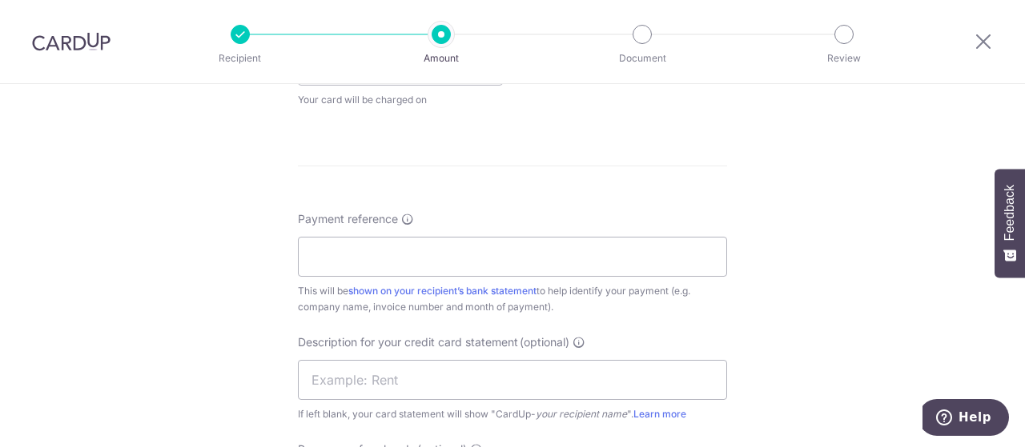
scroll to position [881, 0]
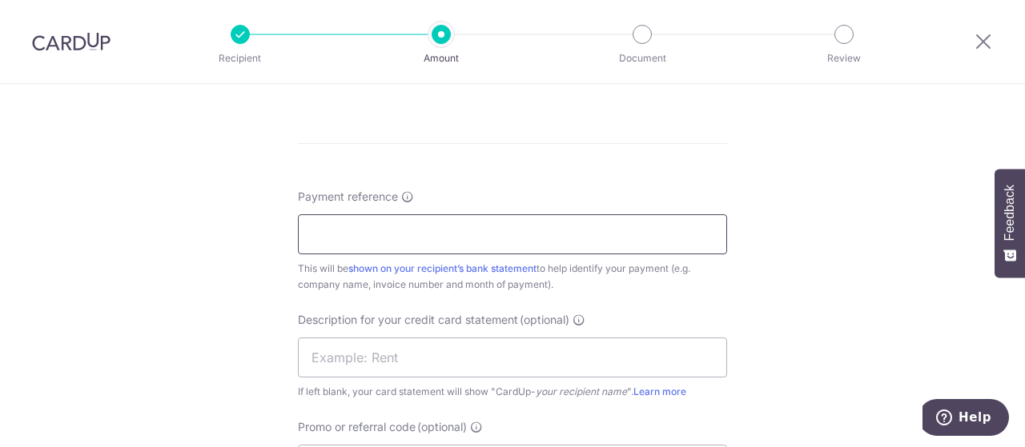
click at [499, 241] on input "Payment reference" at bounding box center [512, 235] width 429 height 40
paste input "UD2550405149"
type input "UD2550405149"
click at [436, 355] on input "text" at bounding box center [512, 358] width 429 height 40
paste input "Transport for U"
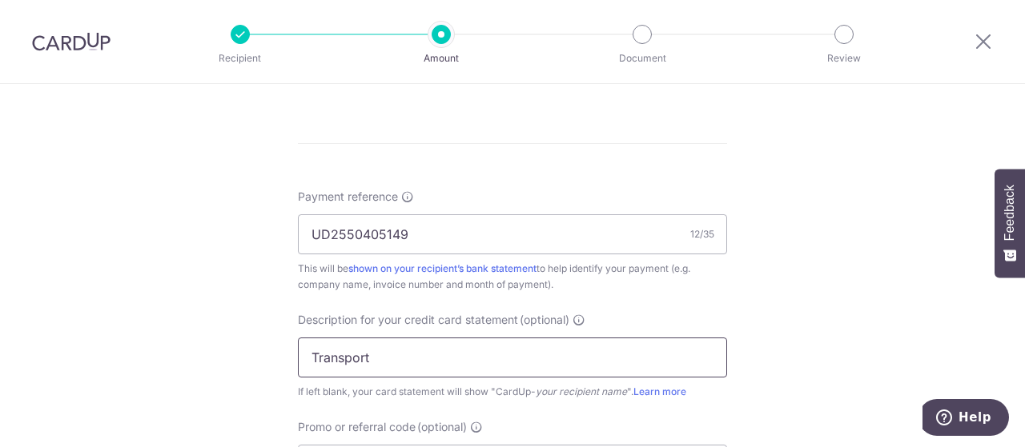
type input "Transport"
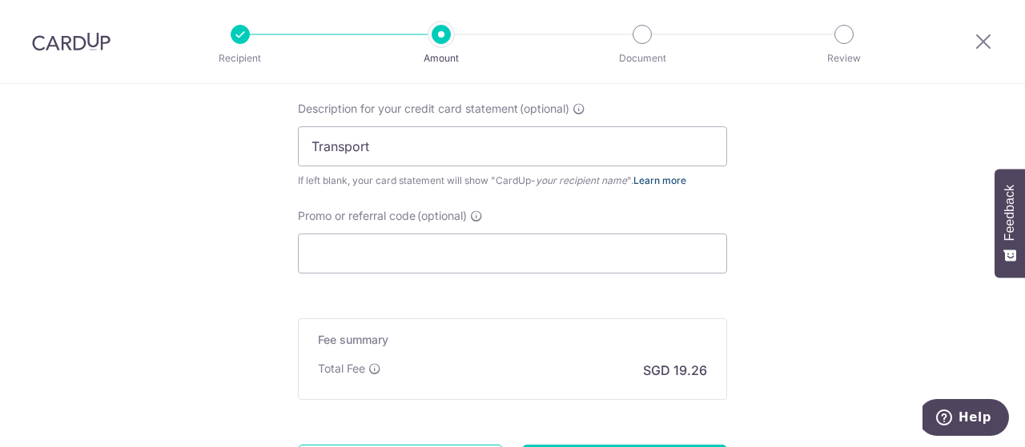
scroll to position [1121, 0]
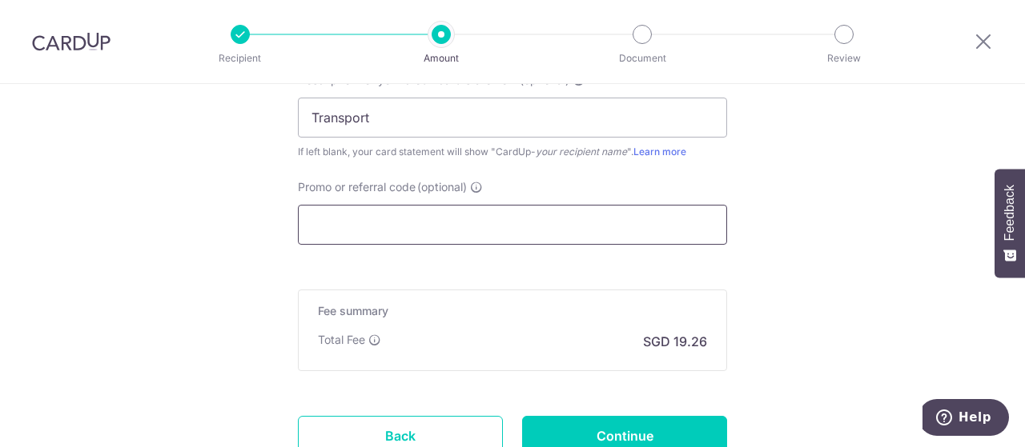
click at [379, 226] on input "Promo or referral code (optional)" at bounding box center [512, 225] width 429 height 40
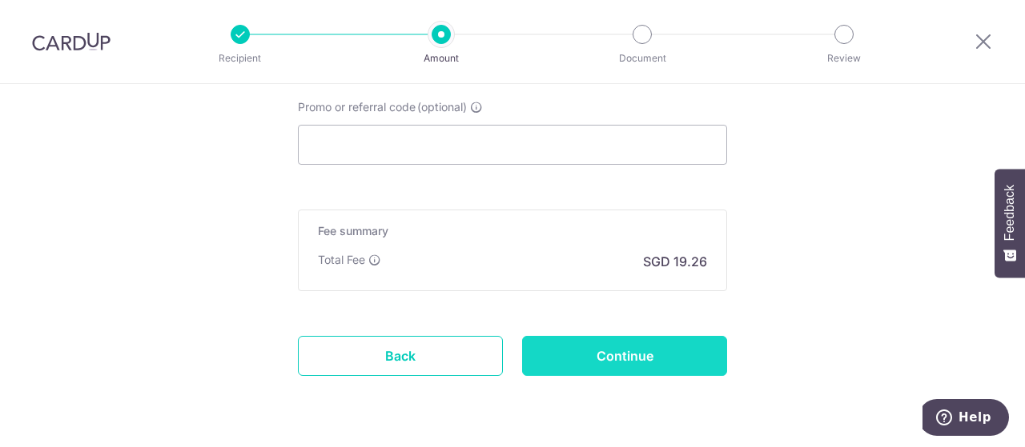
click at [579, 363] on input "Continue" at bounding box center [624, 356] width 205 height 40
type input "Create Schedule"
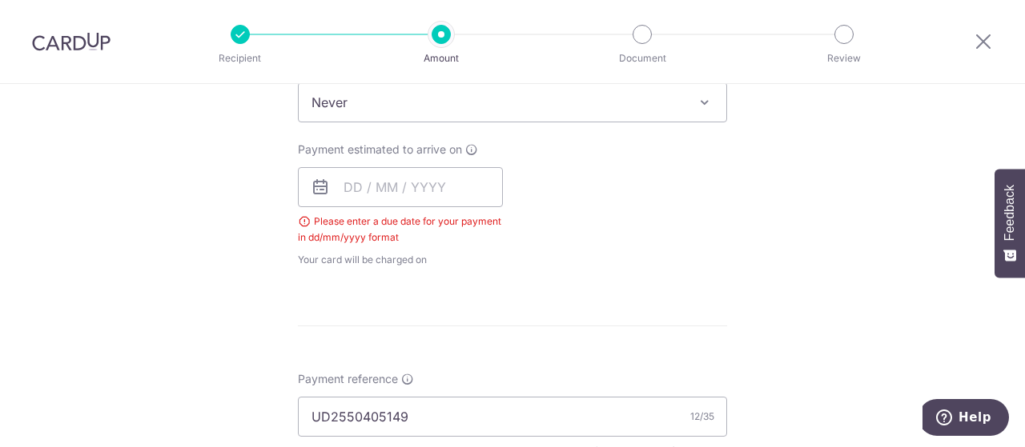
scroll to position [624, 0]
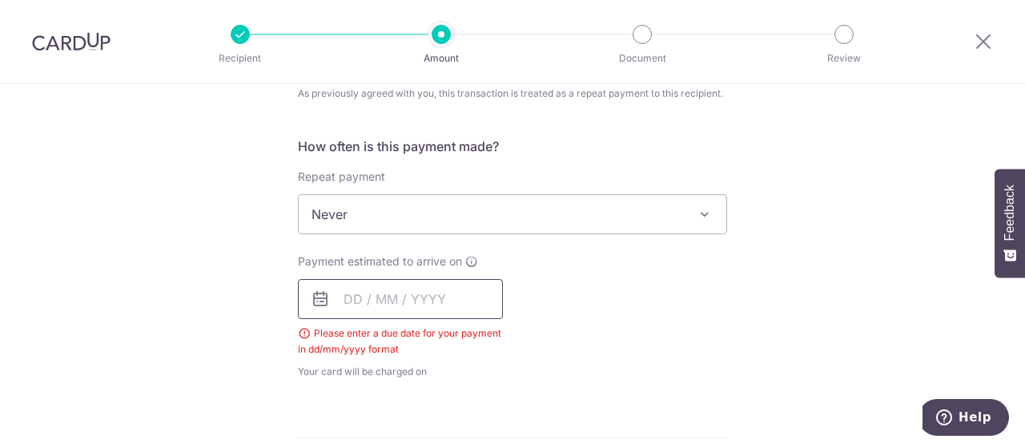
click at [383, 291] on input "text" at bounding box center [400, 299] width 205 height 40
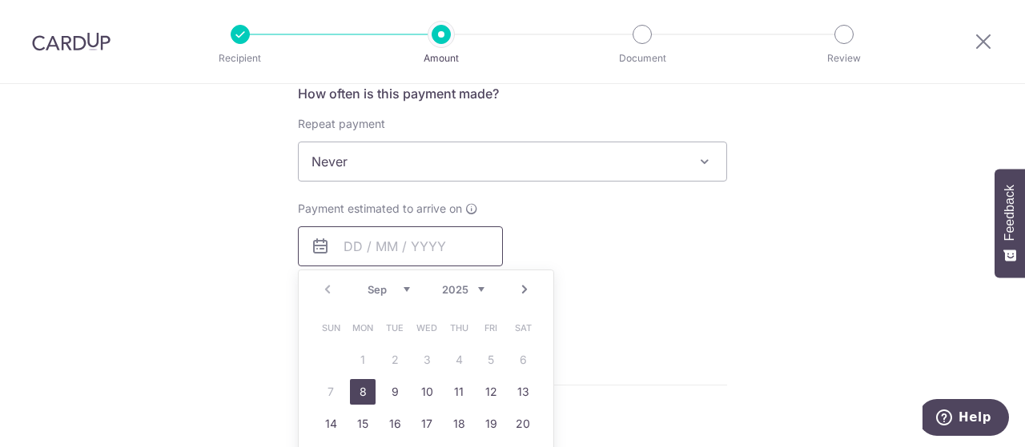
scroll to position [704, 0]
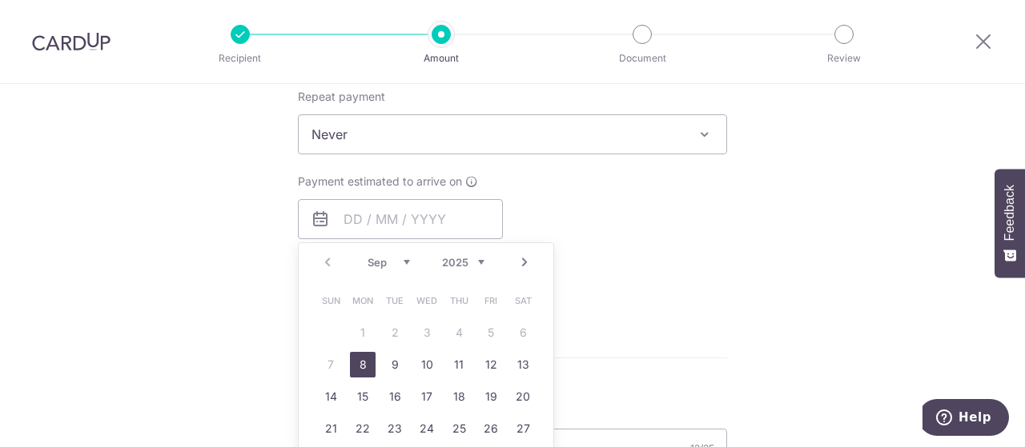
click at [364, 363] on link "8" at bounding box center [363, 365] width 26 height 26
type input "08/09/2025"
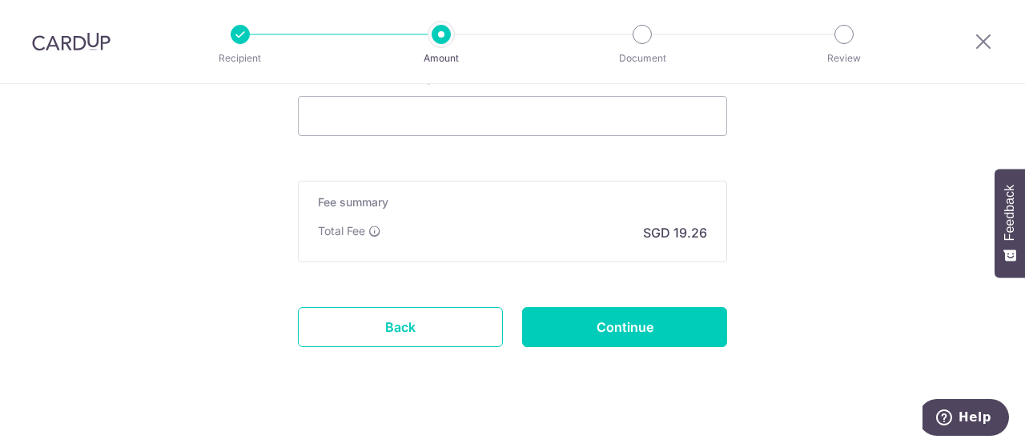
scroll to position [1311, 0]
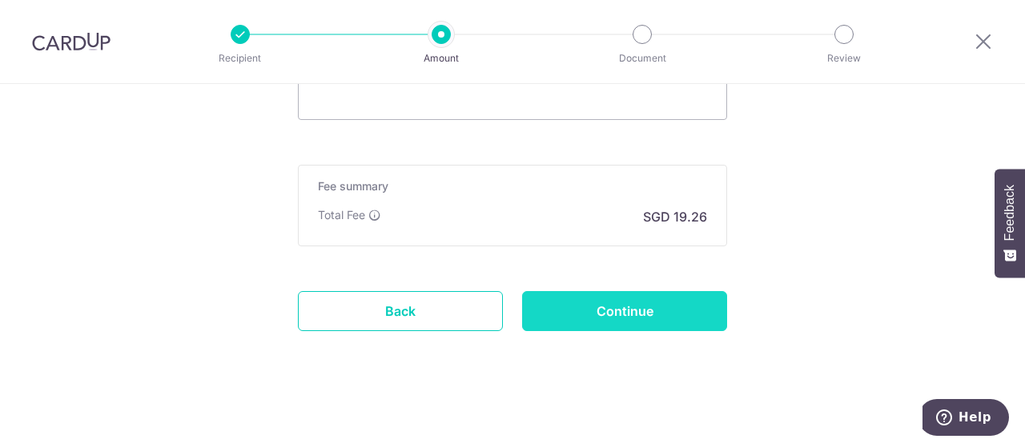
click at [603, 312] on input "Continue" at bounding box center [624, 311] width 205 height 40
type input "Create Schedule"
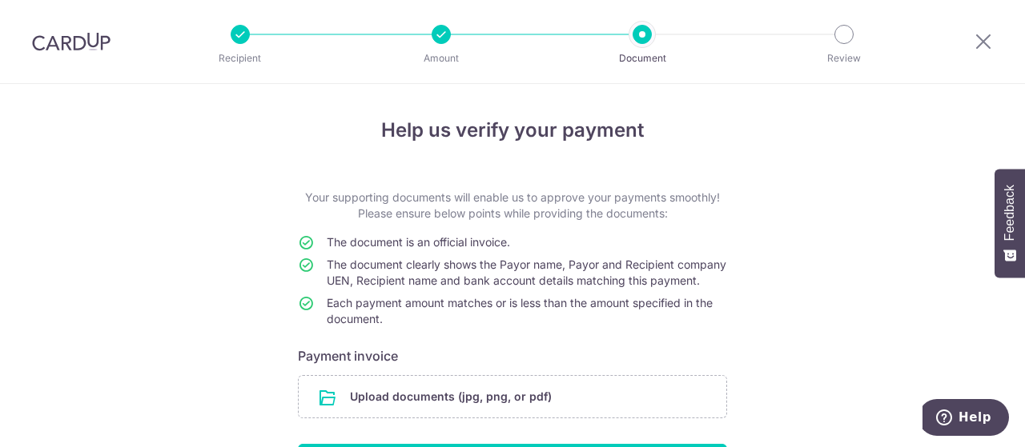
scroll to position [126, 0]
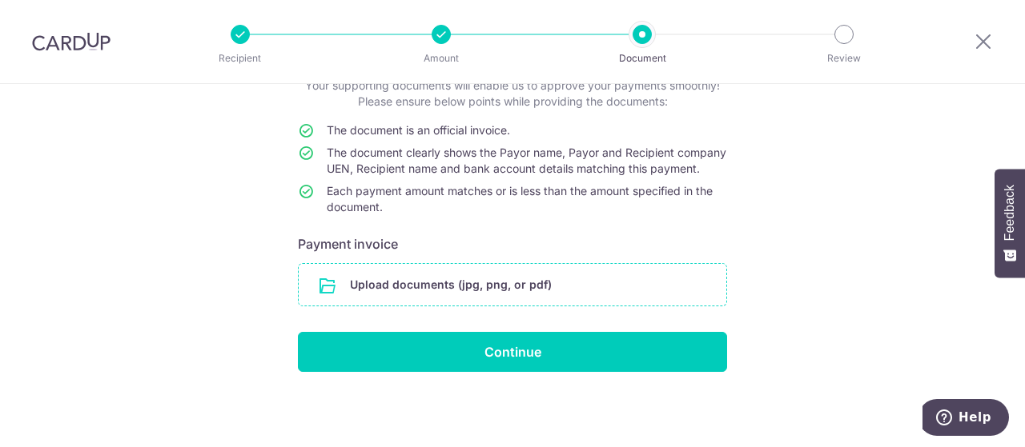
click at [518, 285] on input "file" at bounding box center [512, 285] width 427 height 42
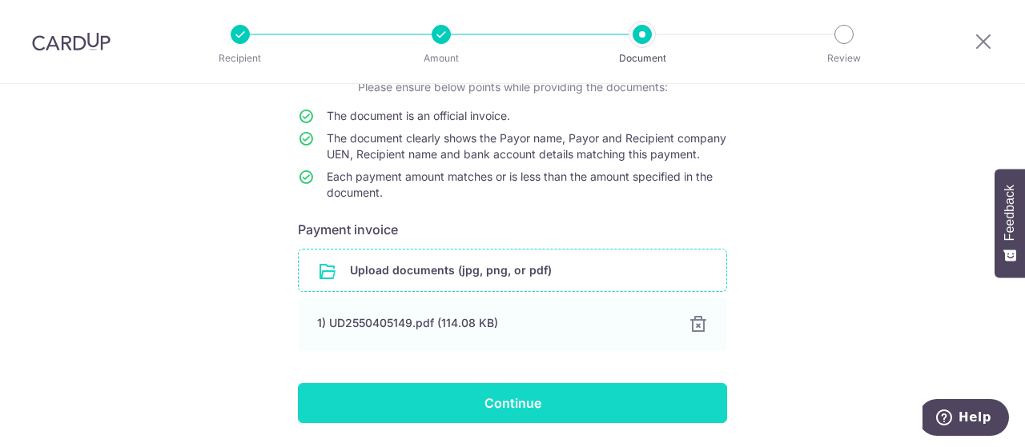
scroll to position [192, 0]
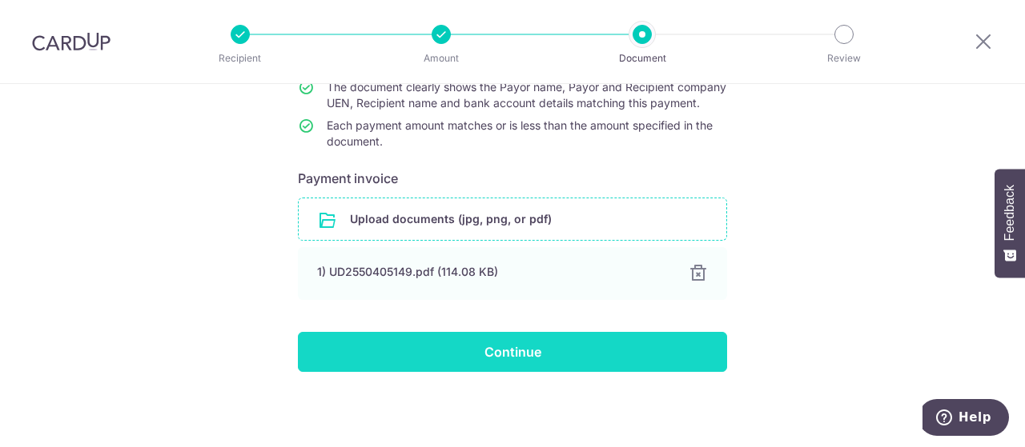
click at [503, 355] on input "Continue" at bounding box center [512, 352] width 429 height 40
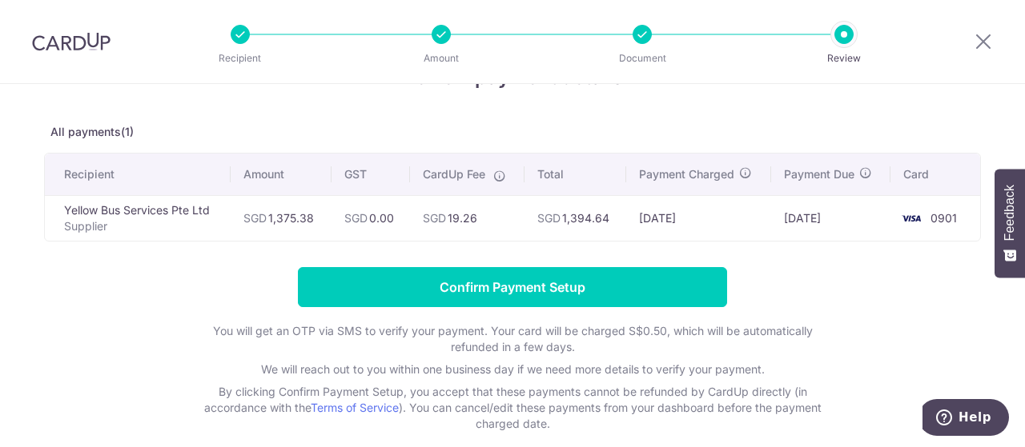
scroll to position [50, 0]
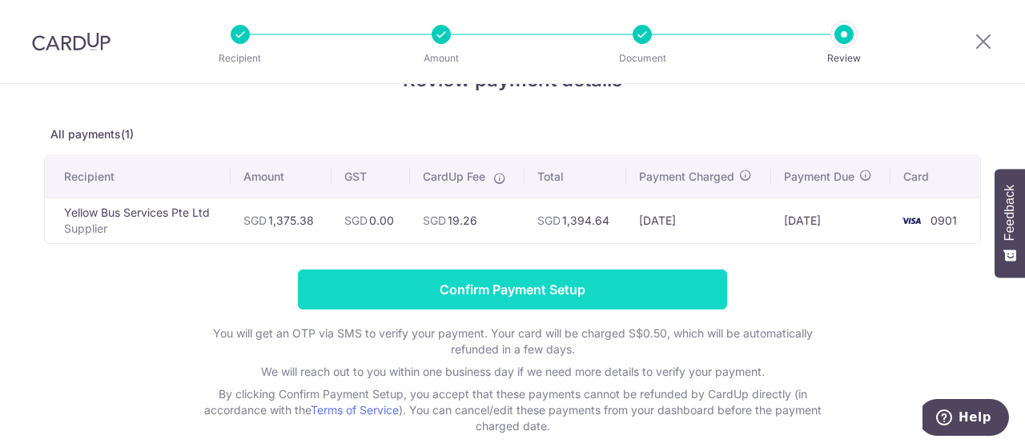
click at [510, 293] on input "Confirm Payment Setup" at bounding box center [512, 290] width 429 height 40
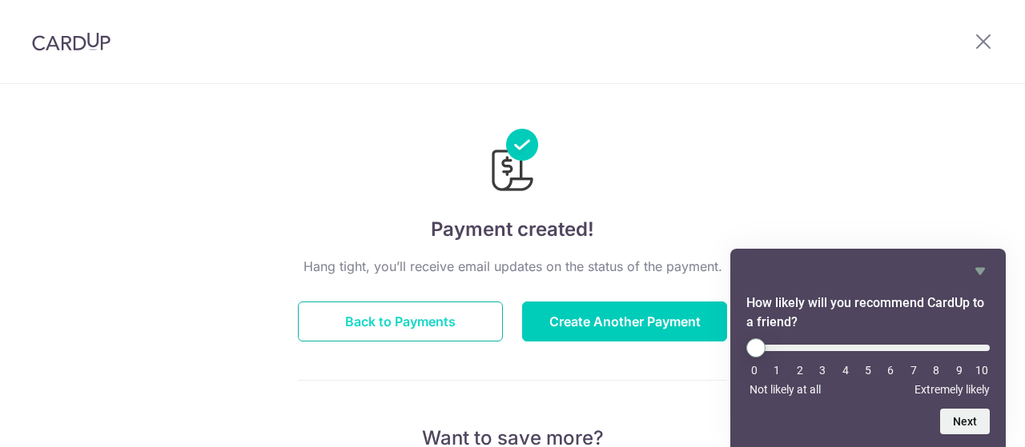
click at [415, 322] on button "Back to Payments" at bounding box center [400, 322] width 205 height 40
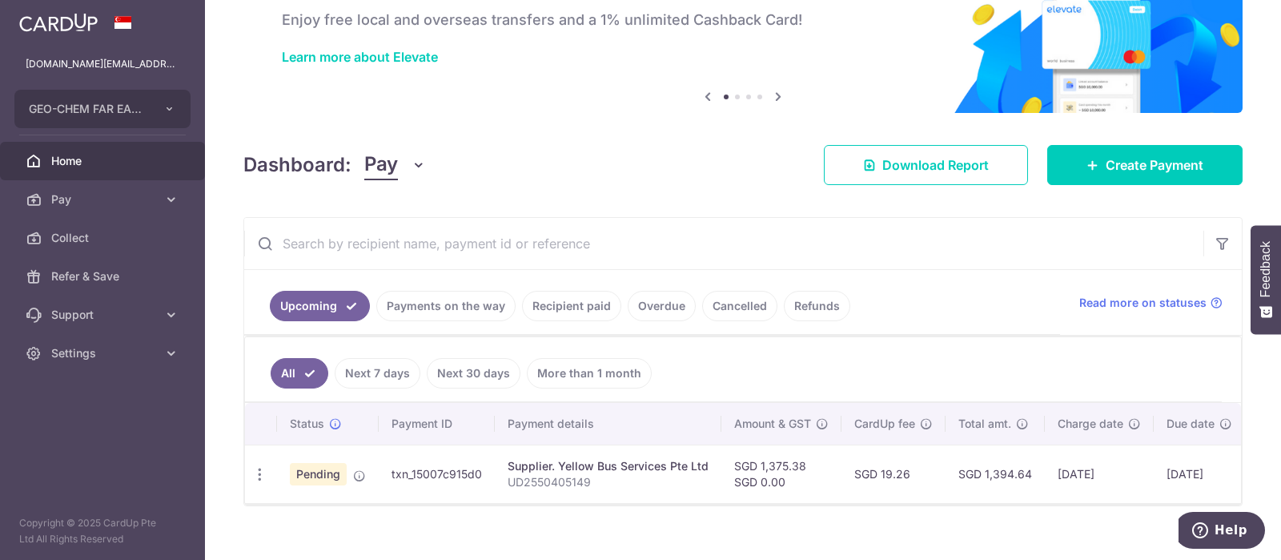
scroll to position [0, 12]
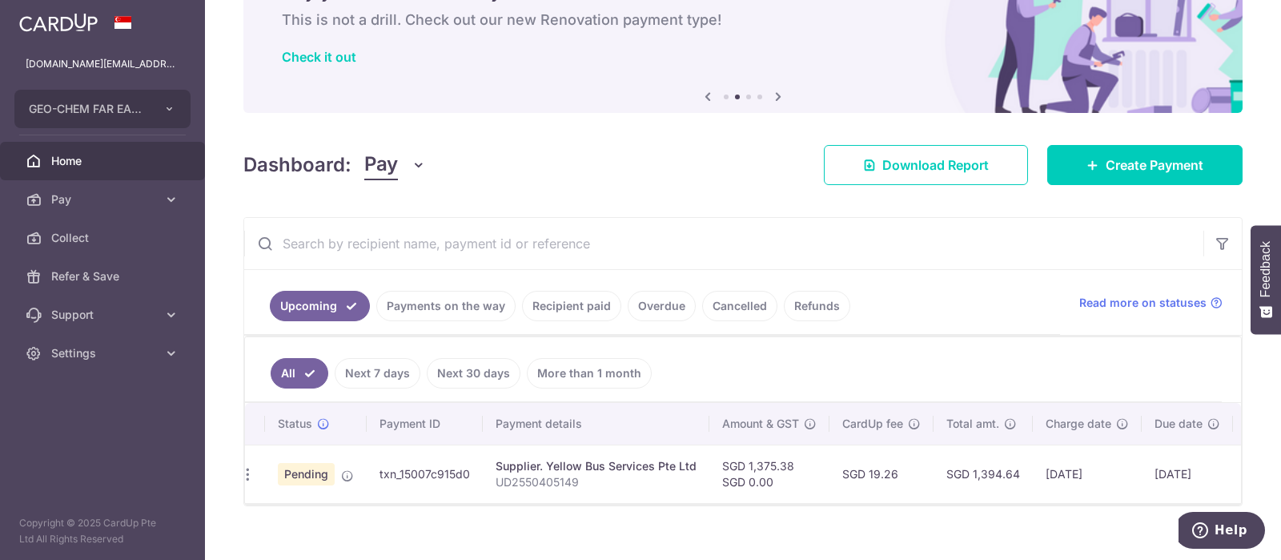
click at [378, 447] on td "txn_15007c915d0" at bounding box center [425, 473] width 116 height 58
drag, startPoint x: 380, startPoint y: 468, endPoint x: 463, endPoint y: 468, distance: 83.2
click at [463, 447] on td "txn_15007c915d0" at bounding box center [425, 473] width 116 height 58
click at [484, 447] on td "Supplier. Yellow Bus Services Pte Ltd UD2550405149" at bounding box center [596, 473] width 227 height 58
drag, startPoint x: 472, startPoint y: 471, endPoint x: 357, endPoint y: 479, distance: 115.5
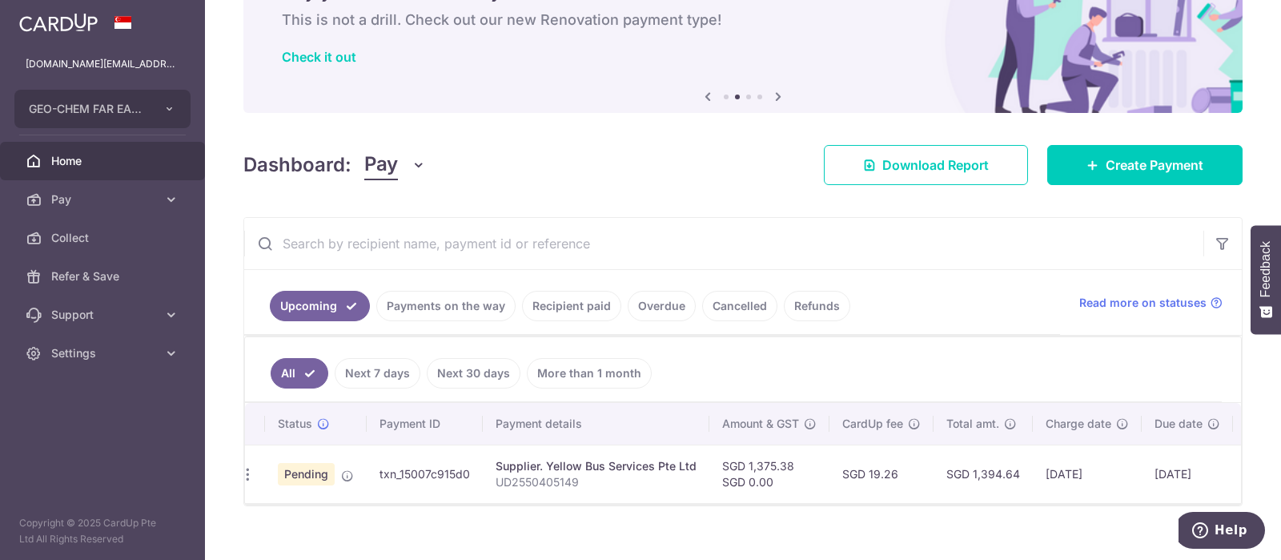
click at [361, 447] on tr "Update payment Cancel payment Pending txn_15007c915d0 Supplier. Yellow Bus Serv…" at bounding box center [793, 473] width 1121 height 58
copy tr "txn_15007c915d0"
click at [95, 197] on span "Pay" at bounding box center [104, 199] width 106 height 16
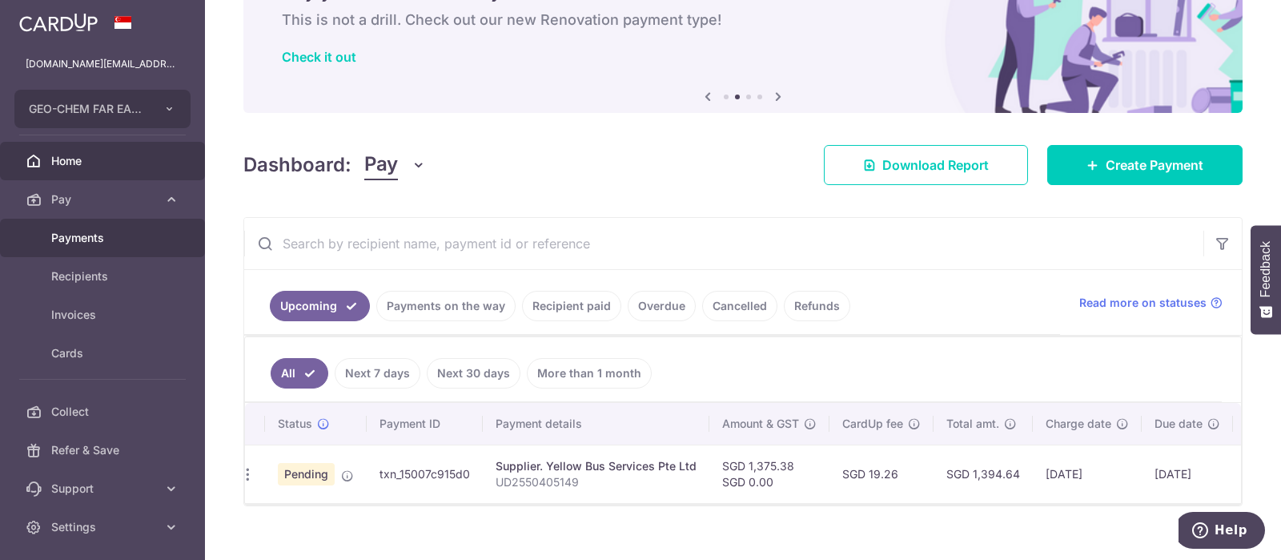
click at [73, 242] on span "Payments" at bounding box center [104, 238] width 106 height 16
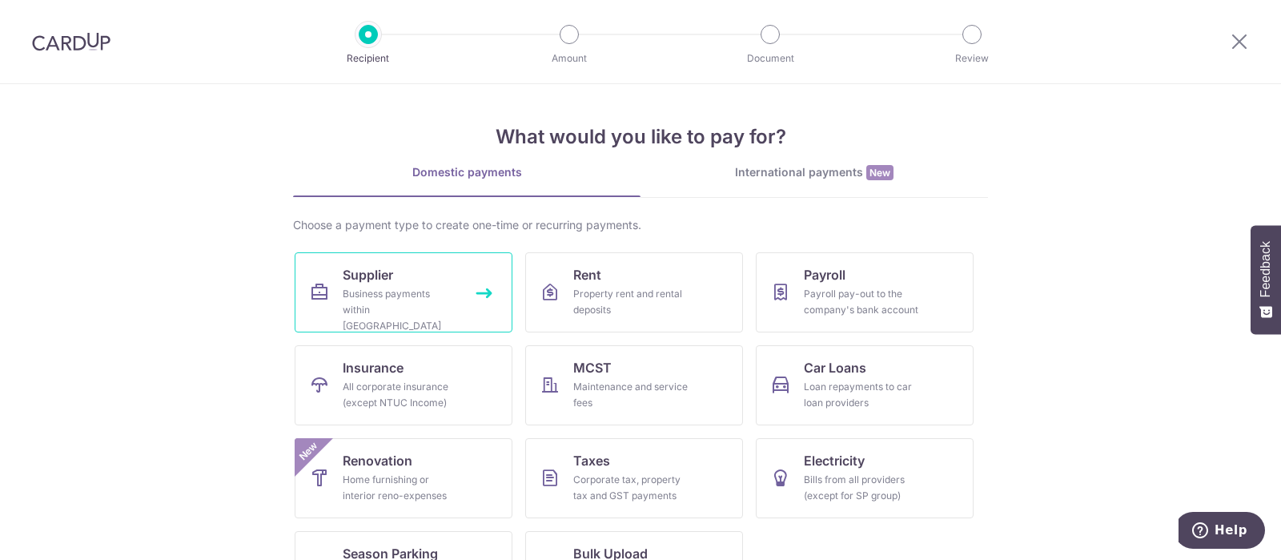
click at [391, 291] on div "Business payments within Singapore" at bounding box center [400, 310] width 115 height 48
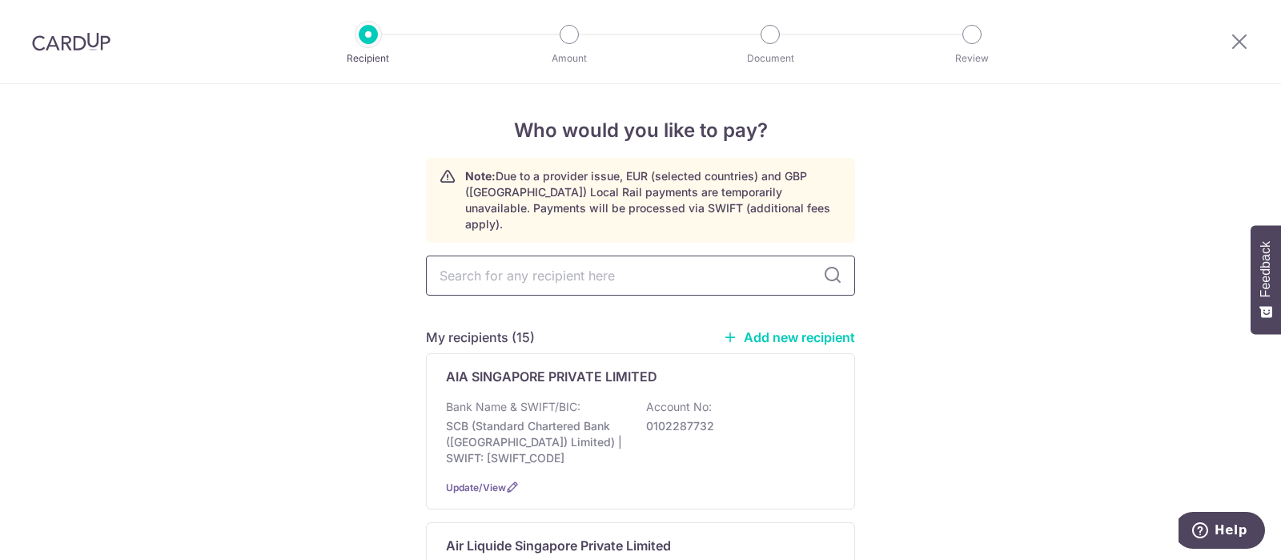
click at [572, 258] on input "text" at bounding box center [640, 275] width 429 height 40
type input "yell"
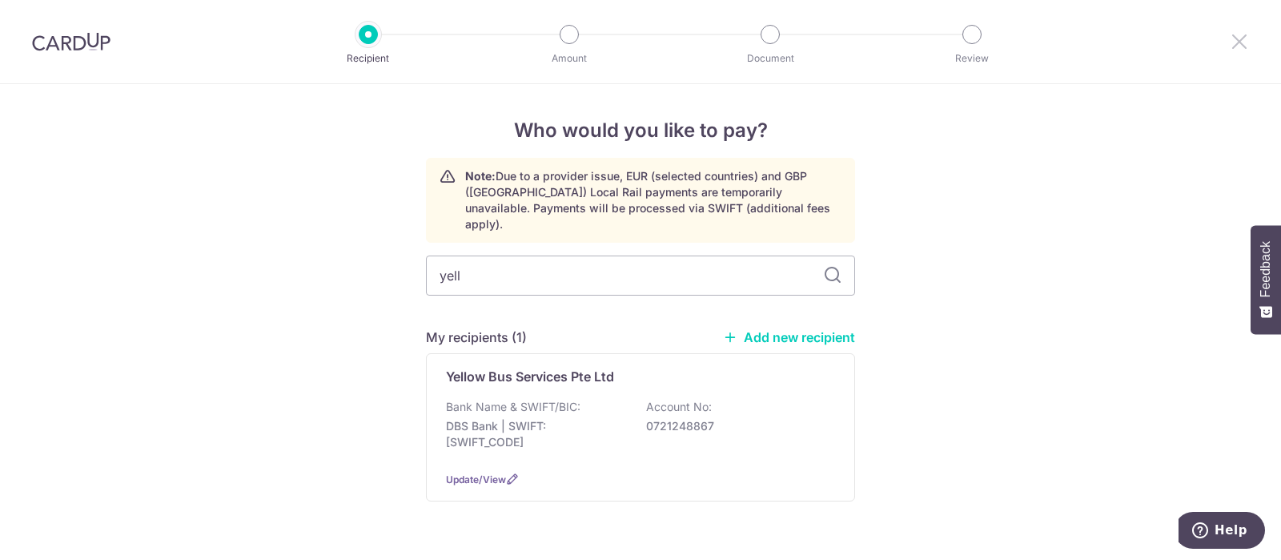
click at [1242, 42] on icon at bounding box center [1238, 41] width 19 height 20
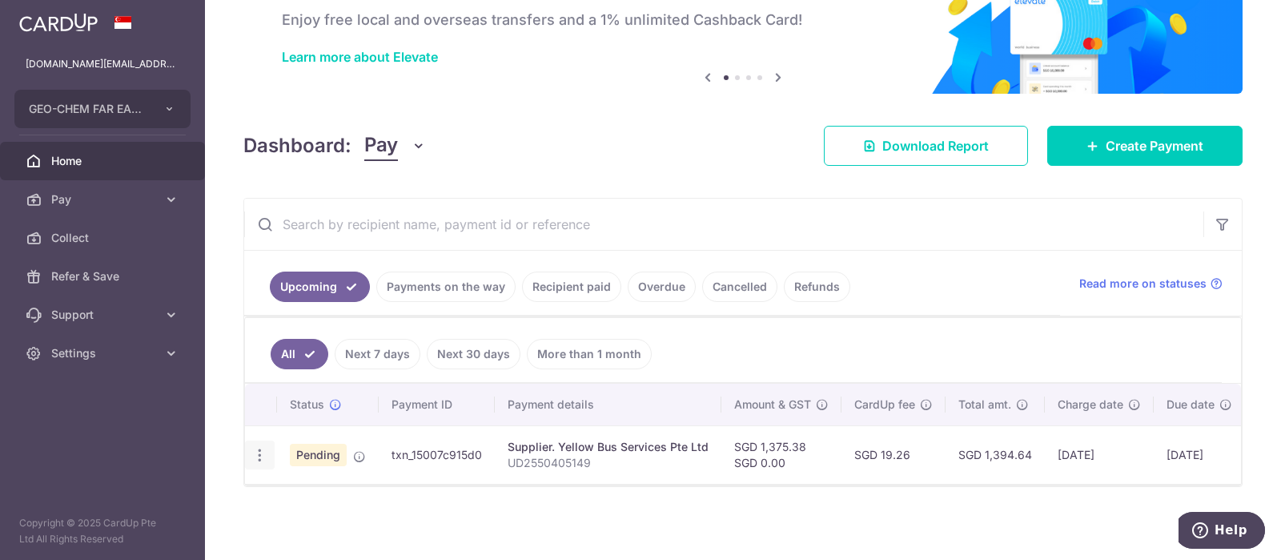
click at [259, 455] on icon "button" at bounding box center [259, 455] width 17 height 17
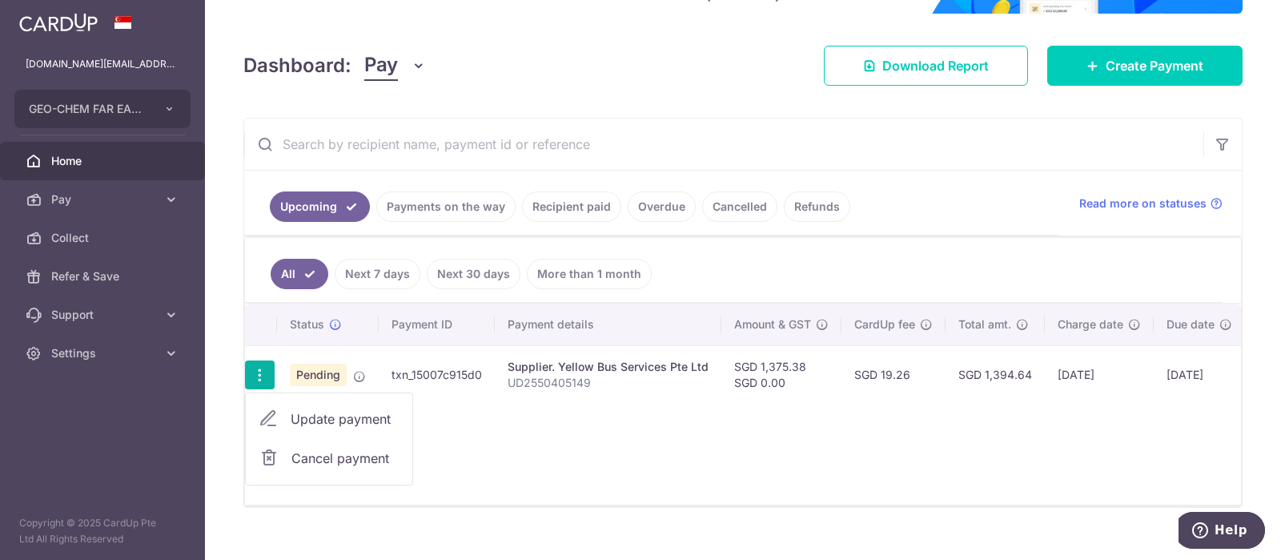
click at [676, 470] on div "Status Payment ID Payment details Amount & GST CardUp fee Total amt. Charge dat…" at bounding box center [743, 403] width 996 height 201
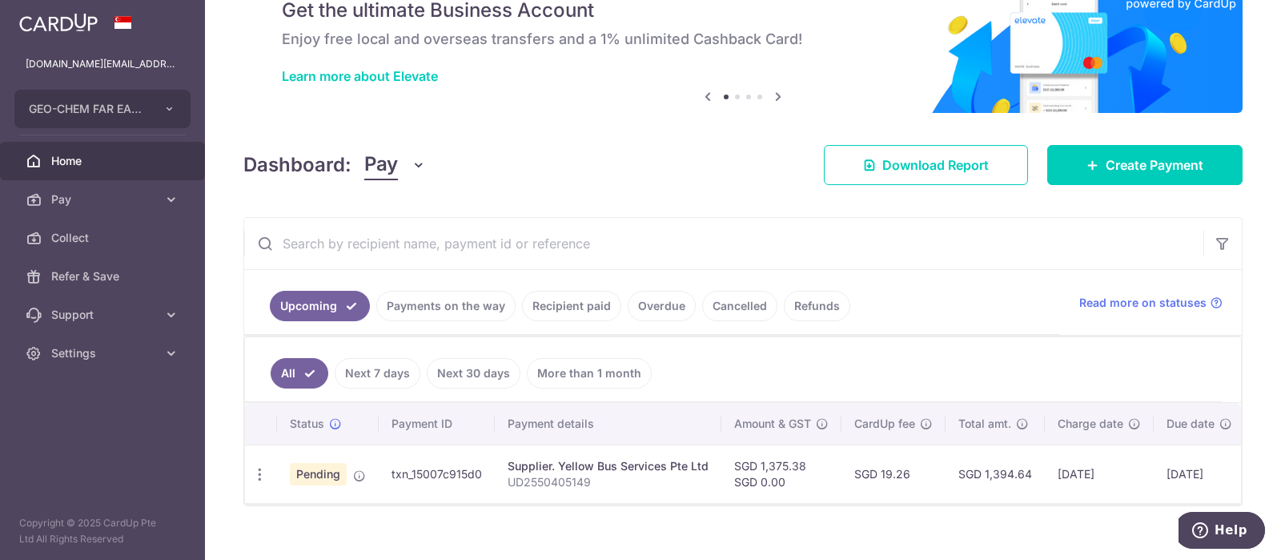
scroll to position [92, 0]
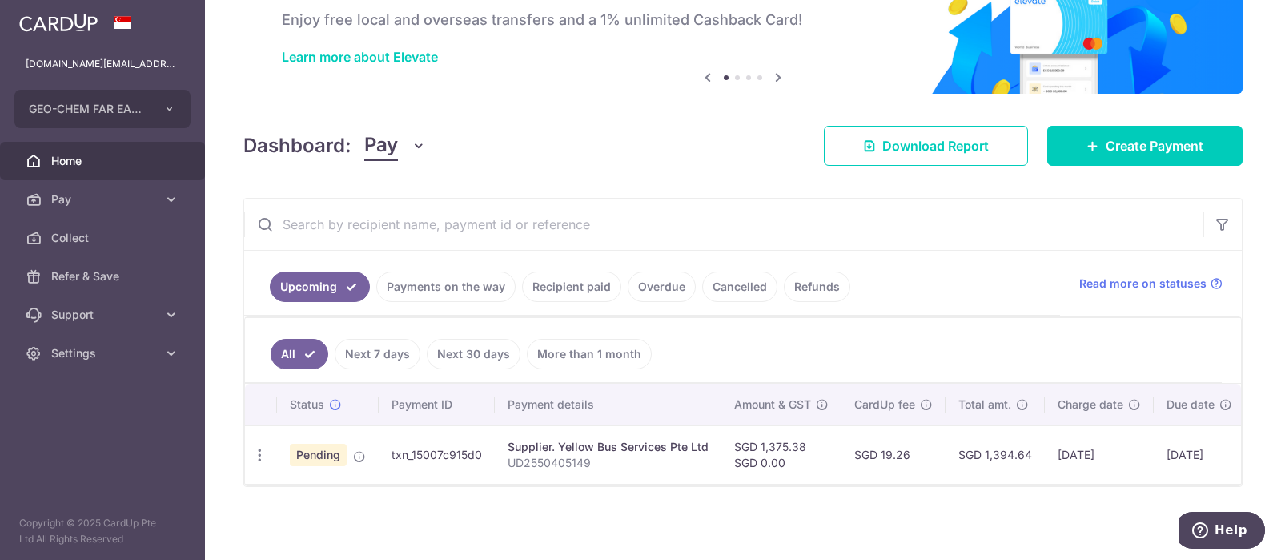
click at [86, 170] on link "Home" at bounding box center [102, 161] width 205 height 38
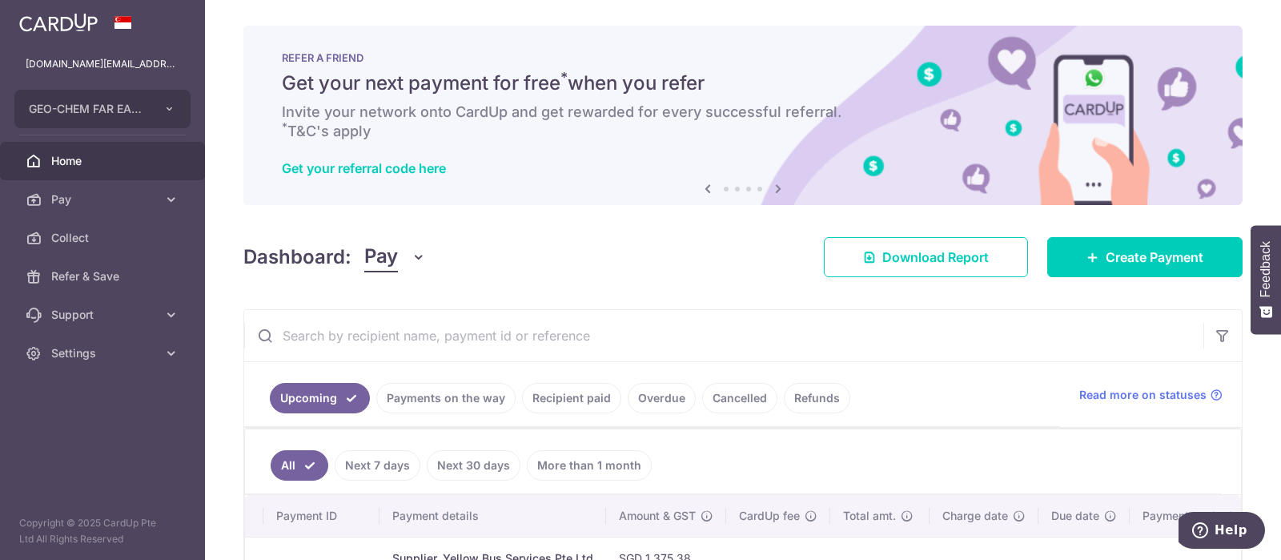
click at [107, 159] on span "Home" at bounding box center [104, 161] width 106 height 16
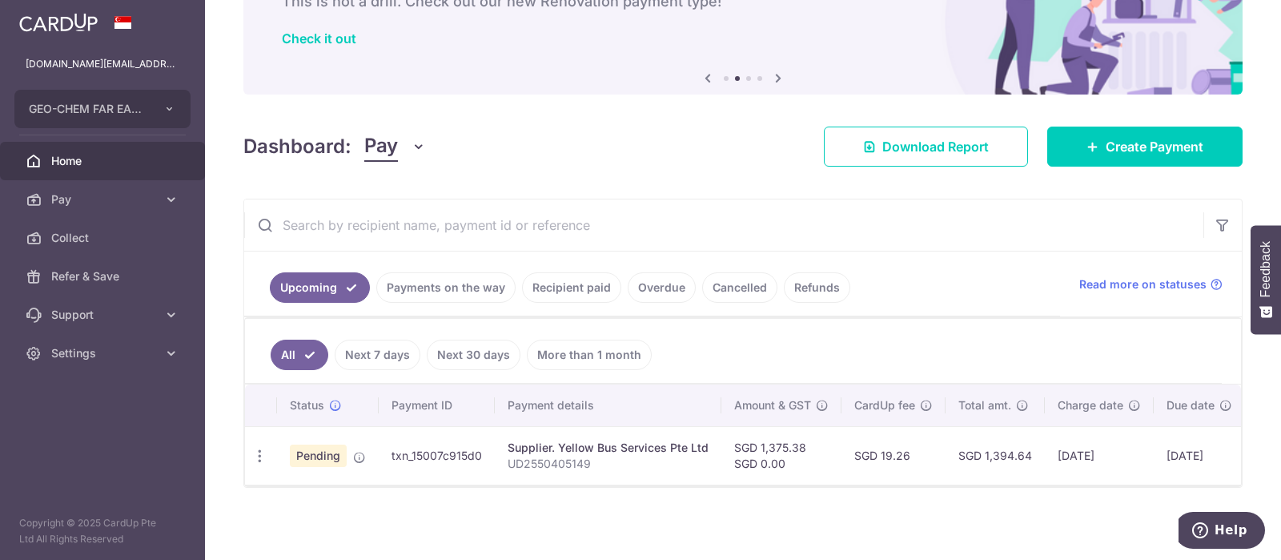
click at [91, 162] on span "Home" at bounding box center [104, 161] width 106 height 16
